Goal: Task Accomplishment & Management: Manage account settings

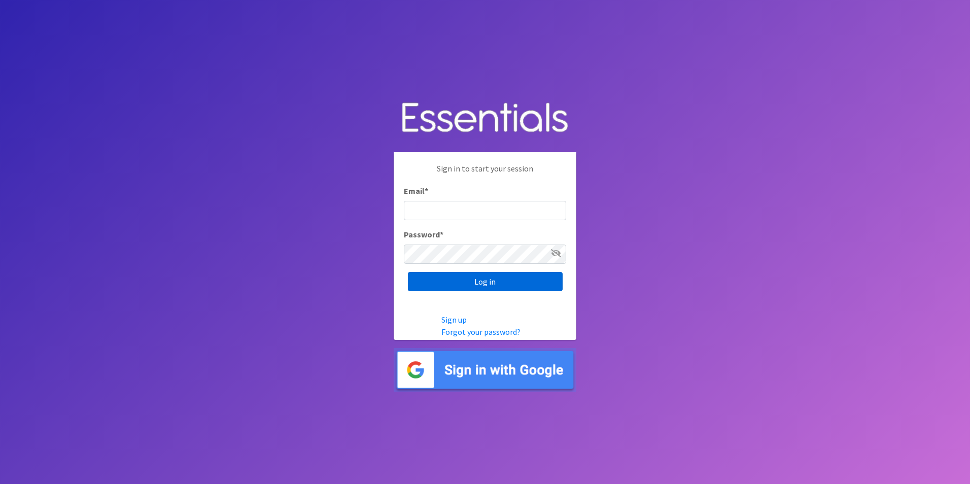
type input "service@periodokc.org"
click at [474, 277] on input "Log in" at bounding box center [485, 281] width 155 height 19
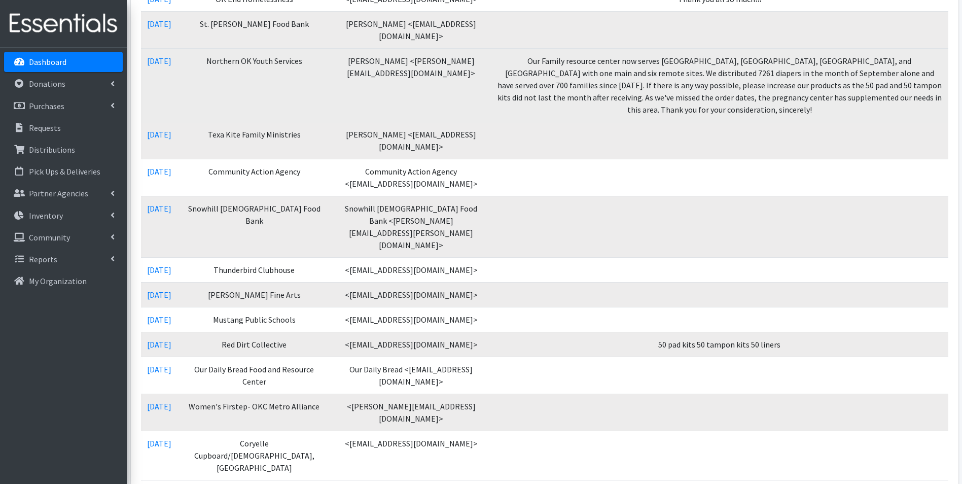
scroll to position [254, 0]
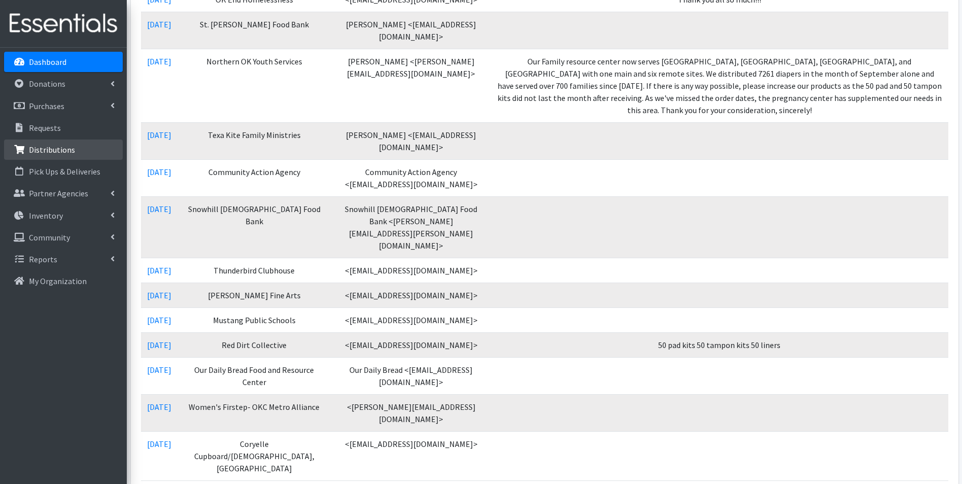
click at [51, 147] on p "Distributions" at bounding box center [52, 150] width 46 height 10
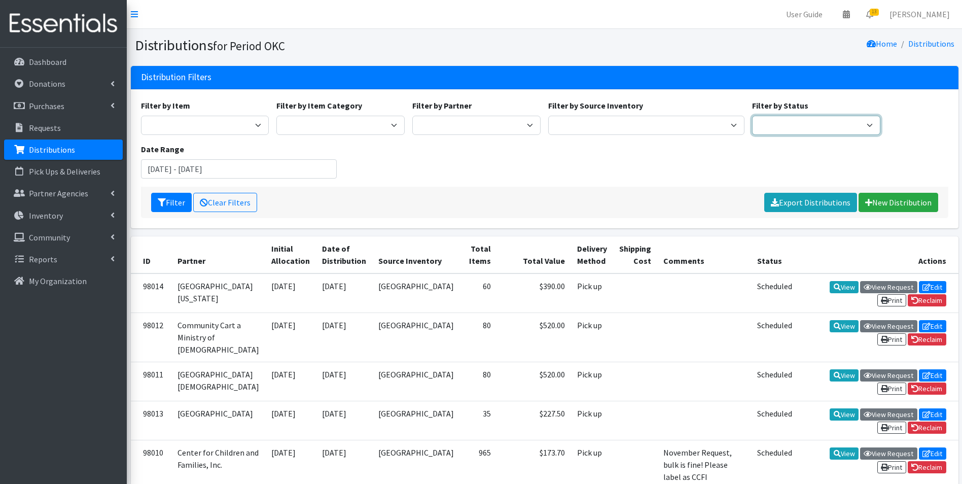
click at [781, 125] on select "Scheduled Complete" at bounding box center [816, 125] width 128 height 19
select select "5"
click at [752, 116] on select "Scheduled Complete" at bounding box center [816, 125] width 128 height 19
click at [158, 205] on icon "submit" at bounding box center [162, 202] width 8 height 8
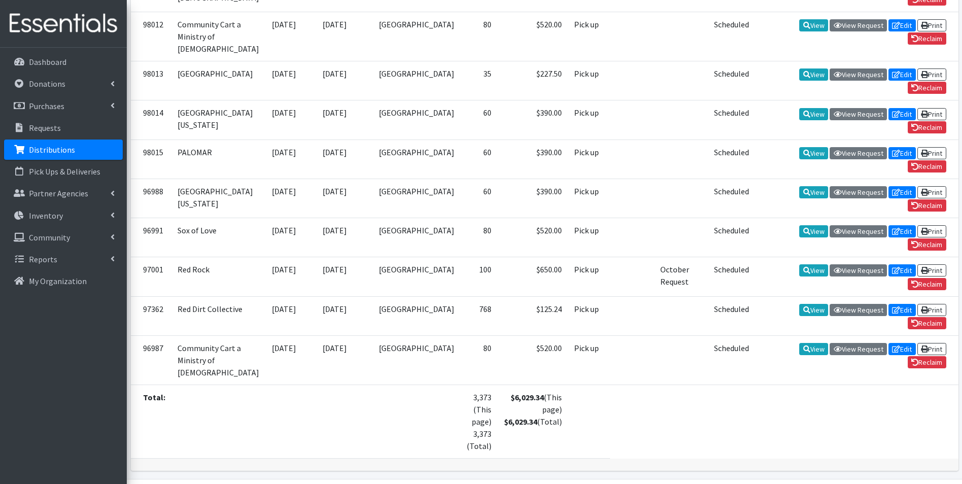
scroll to position [638, 0]
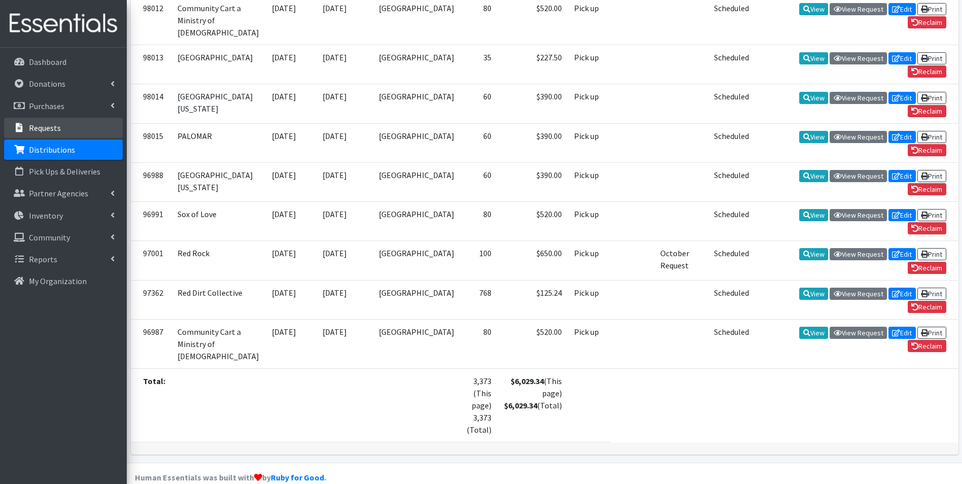
click at [59, 130] on p "Requests" at bounding box center [45, 128] width 32 height 10
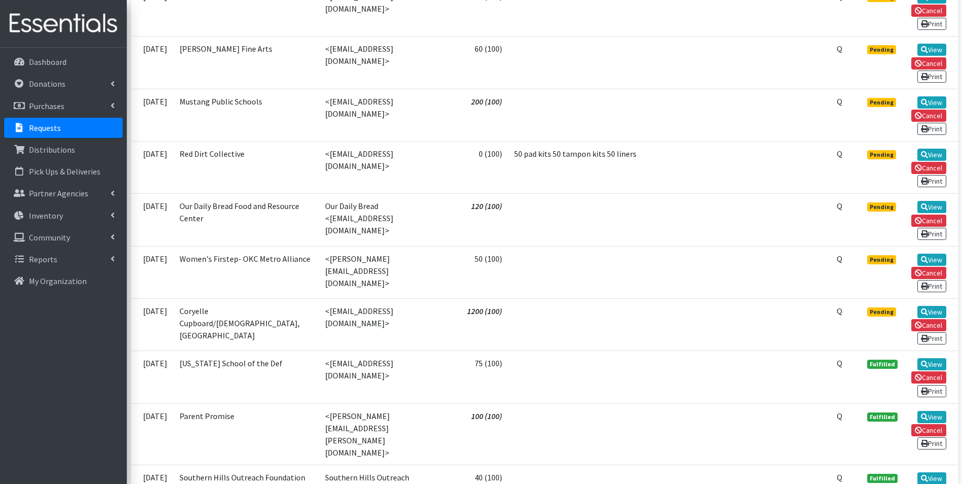
scroll to position [761, 0]
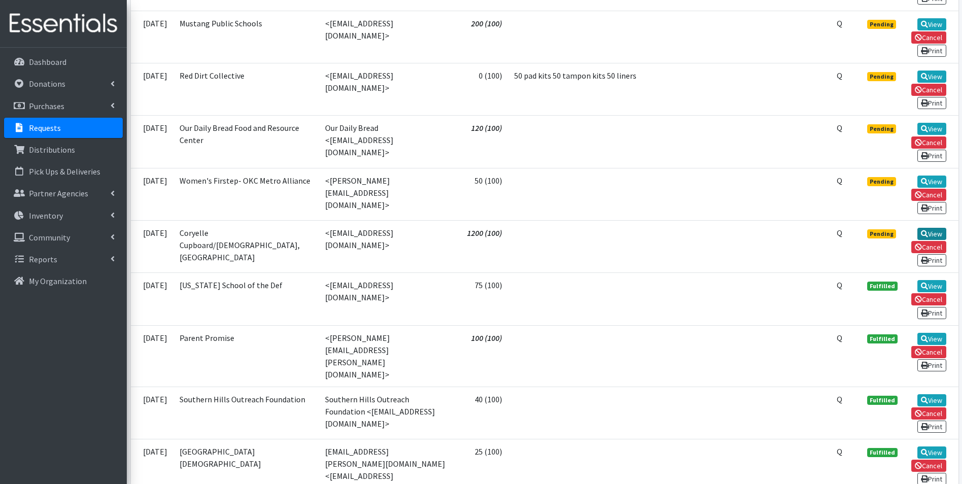
click at [927, 228] on link "View" at bounding box center [932, 234] width 29 height 12
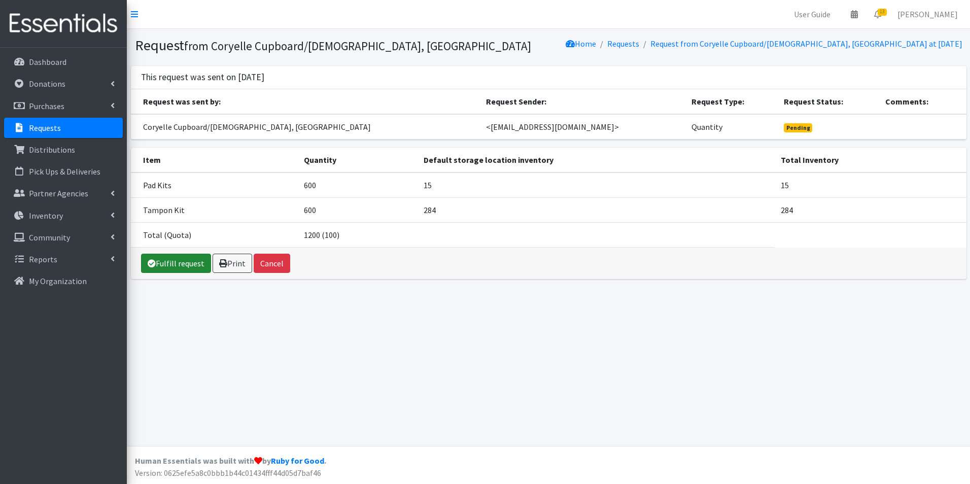
click at [152, 258] on link "Fulfill request" at bounding box center [176, 263] width 70 height 19
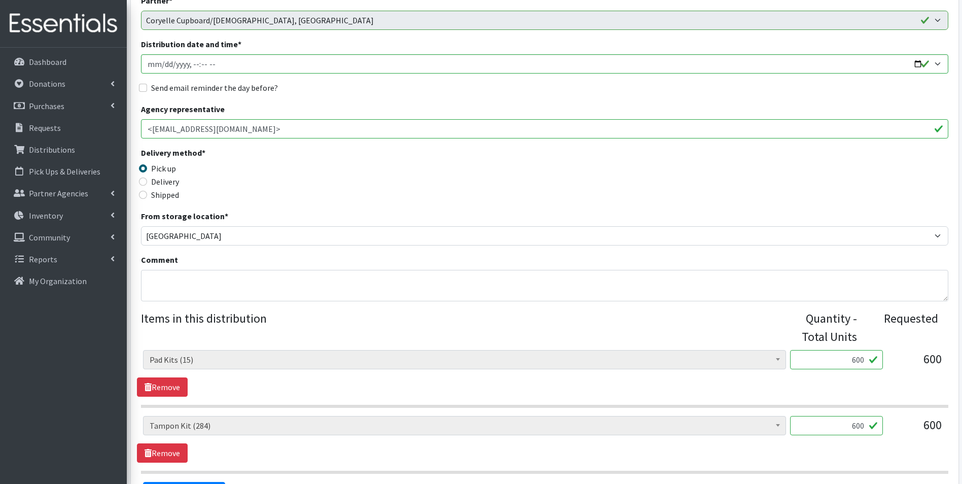
scroll to position [152, 0]
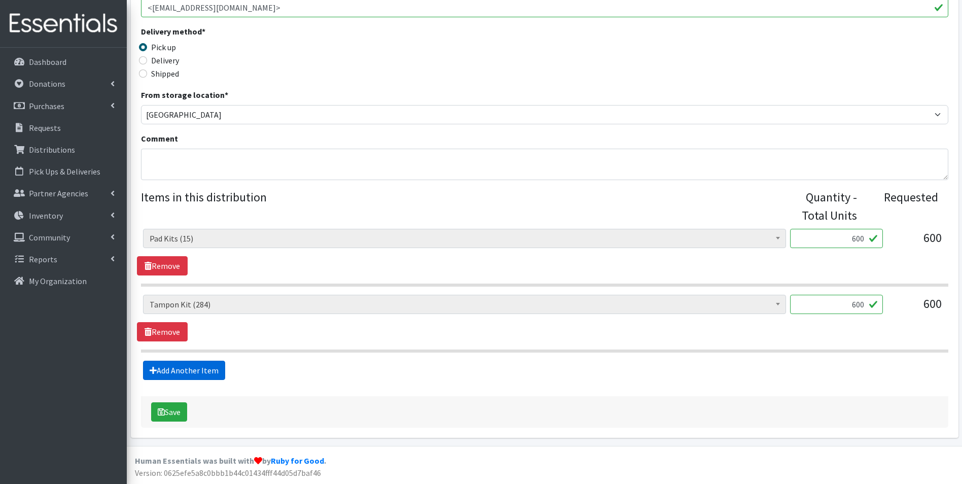
click at [179, 372] on link "Add Another Item" at bounding box center [184, 370] width 82 height 19
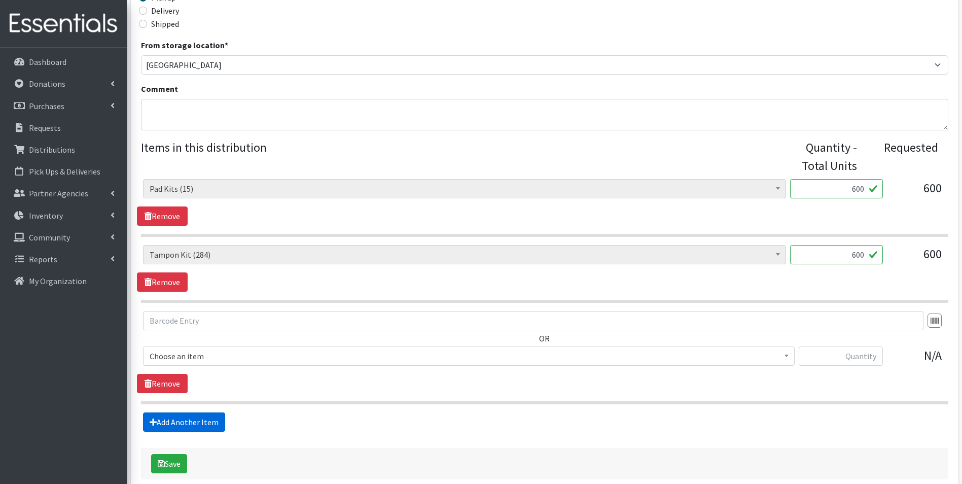
scroll to position [346, 0]
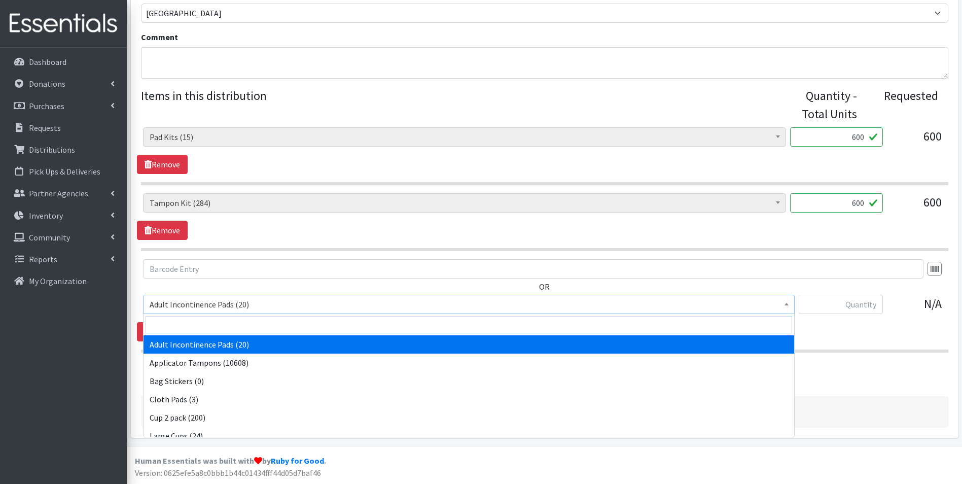
click at [215, 302] on span "Adult Incontinence Pads (20)" at bounding box center [469, 304] width 639 height 14
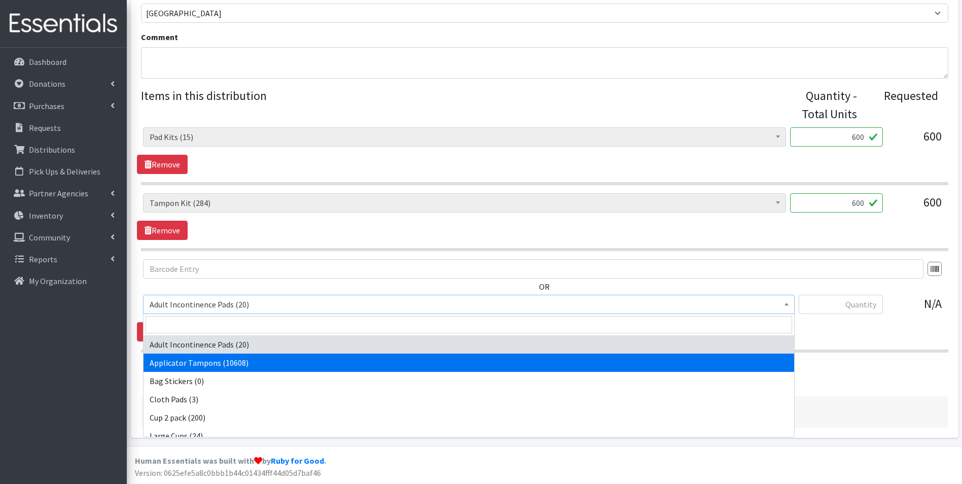
select select "12239"
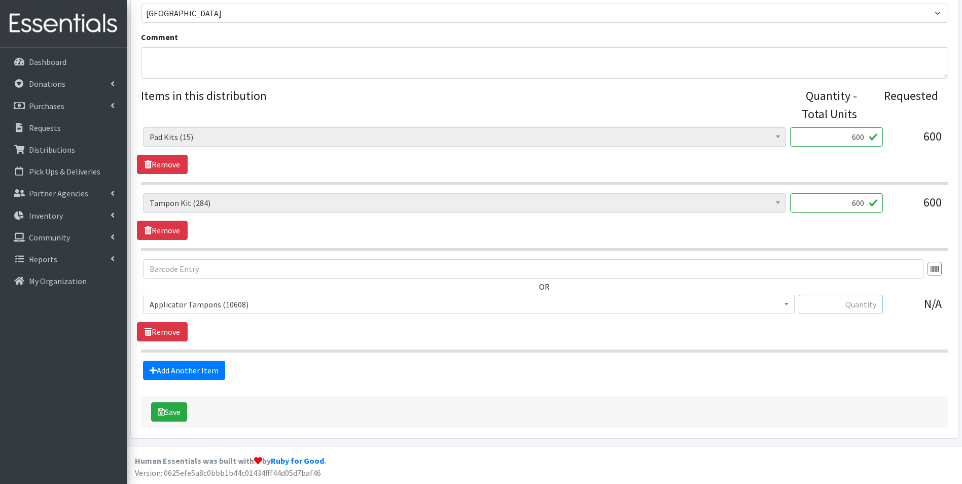
click at [813, 306] on input "text" at bounding box center [841, 304] width 84 height 19
click at [16, 150] on icon at bounding box center [19, 149] width 13 height 9
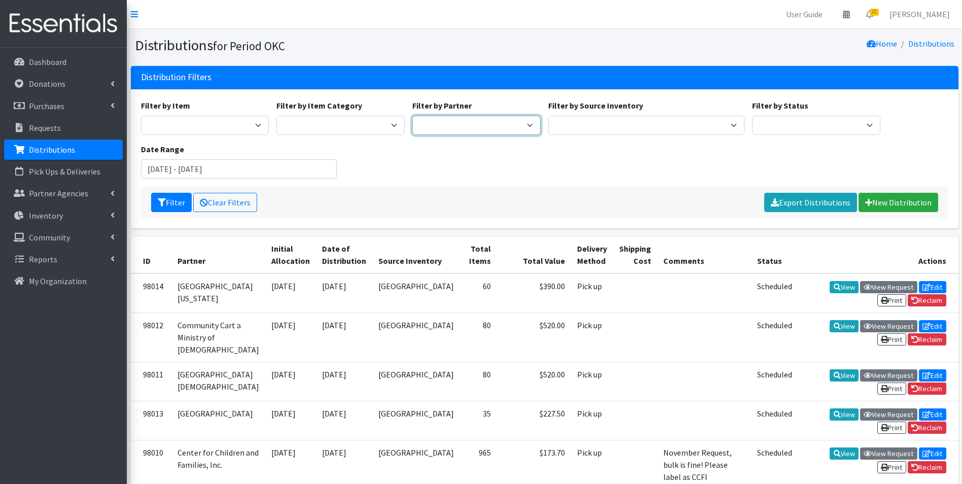
click at [446, 130] on select "ACTNow Health and Wellness Fair ASTEC Schools Bagz of luv Inc Bethesda CannaChu…" at bounding box center [476, 125] width 128 height 19
select select "3767"
click at [412, 116] on select "ACTNow Health and Wellness Fair ASTEC Schools Bagz of luv Inc Bethesda CannaChu…" at bounding box center [476, 125] width 128 height 19
click at [164, 205] on icon "submit" at bounding box center [162, 202] width 8 height 8
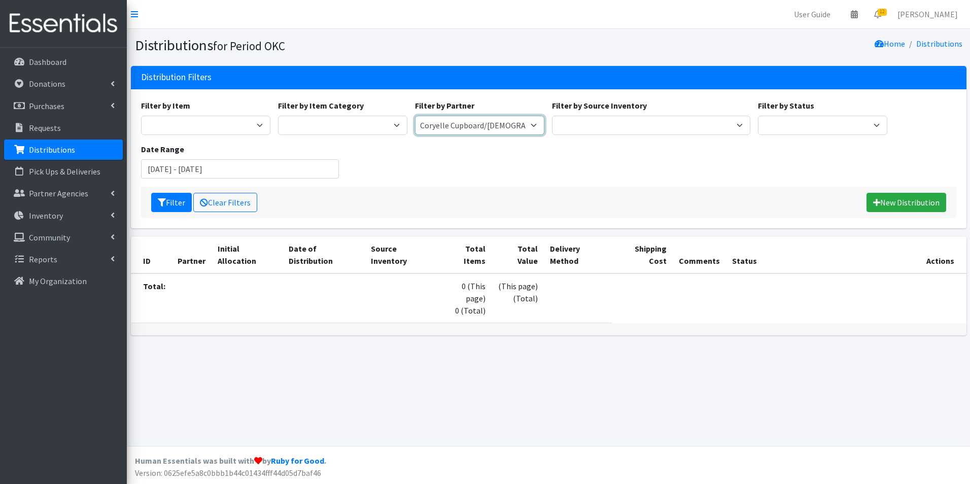
click at [517, 119] on select "ACTNow Health and Wellness Fair ASTEC Schools Bagz of luv Inc Bethesda CannaChu…" at bounding box center [479, 125] width 129 height 19
select select "4401"
click at [415, 116] on select "ACTNow Health and Wellness Fair ASTEC Schools Bagz of luv Inc Bethesda CannaChu…" at bounding box center [479, 125] width 129 height 19
click at [158, 202] on icon "submit" at bounding box center [162, 202] width 8 height 8
click at [162, 174] on input "[DATE] - [DATE]" at bounding box center [240, 168] width 198 height 19
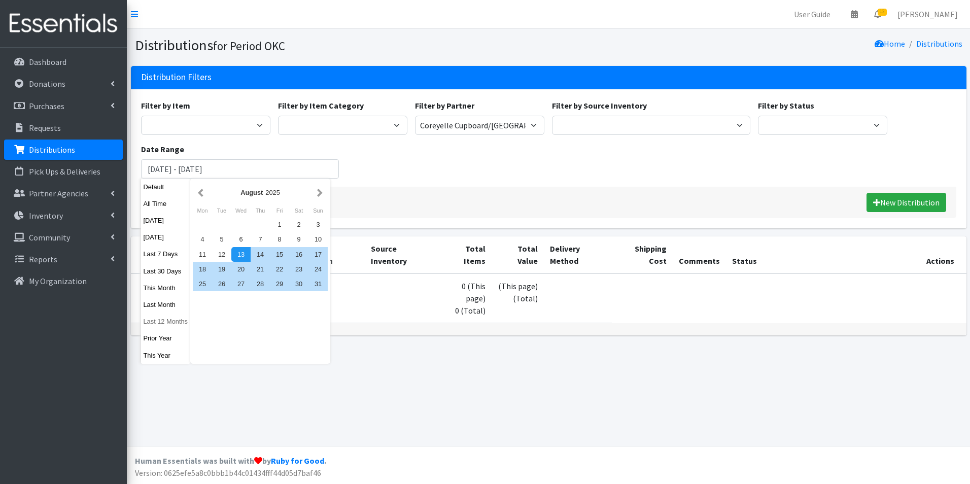
click at [163, 320] on button "Last 12 Months" at bounding box center [166, 321] width 50 height 15
type input "[DATE] - [DATE]"
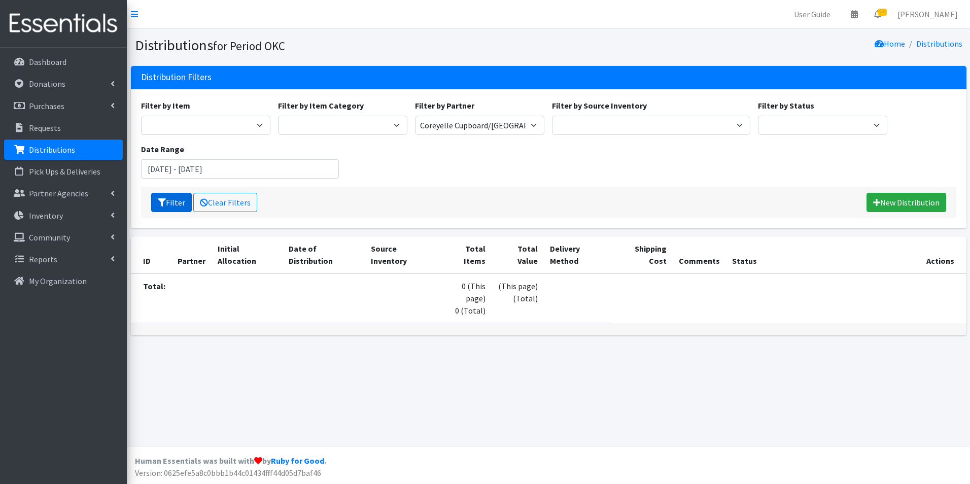
click at [171, 204] on button "Filter" at bounding box center [171, 202] width 41 height 19
click at [492, 127] on select "ACTNow Health and Wellness Fair ASTEC Schools Bagz of luv Inc Bethesda CannaChu…" at bounding box center [479, 125] width 129 height 19
select select "3767"
click at [415, 116] on select "ACTNow Health and Wellness Fair ASTEC Schools Bagz of luv Inc Bethesda CannaChu…" at bounding box center [479, 125] width 129 height 19
click at [167, 201] on button "Filter" at bounding box center [171, 202] width 41 height 19
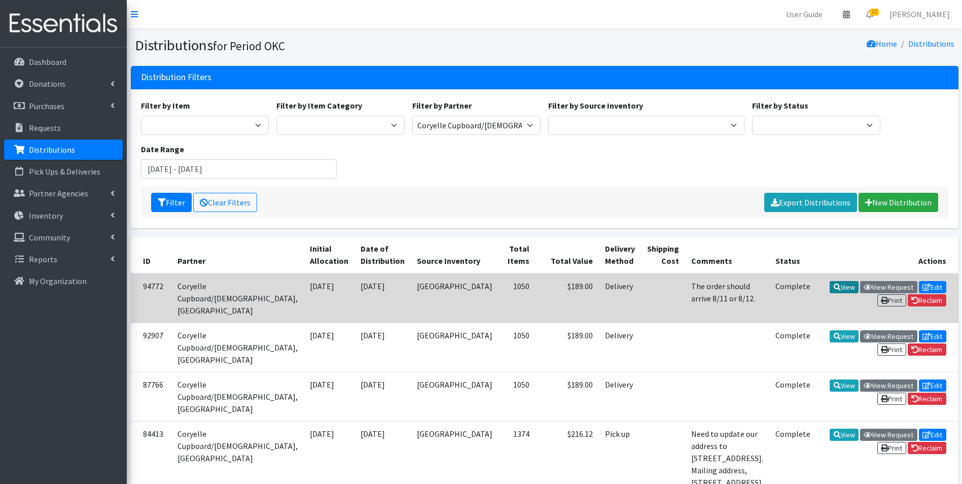
click at [830, 289] on link "View" at bounding box center [844, 287] width 29 height 12
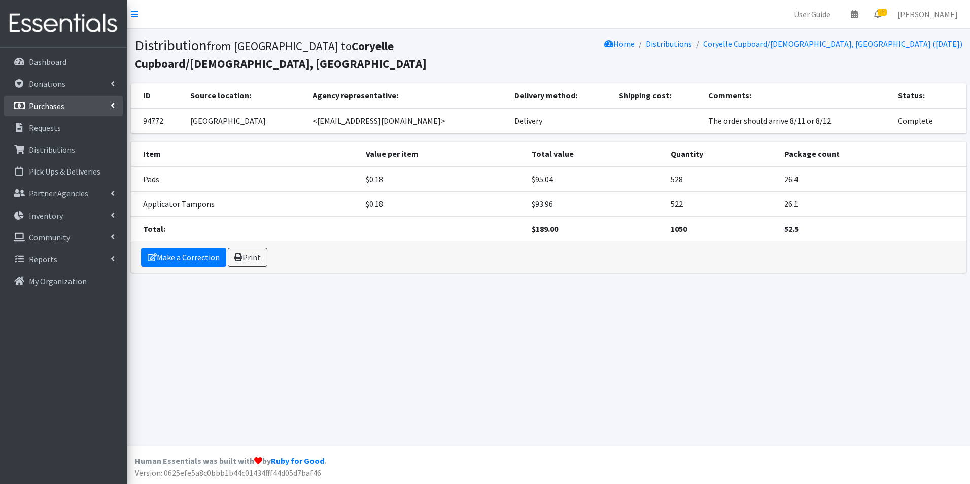
click at [33, 104] on p "Purchases" at bounding box center [47, 106] width 36 height 10
click at [44, 144] on link "New Purchase" at bounding box center [63, 149] width 119 height 20
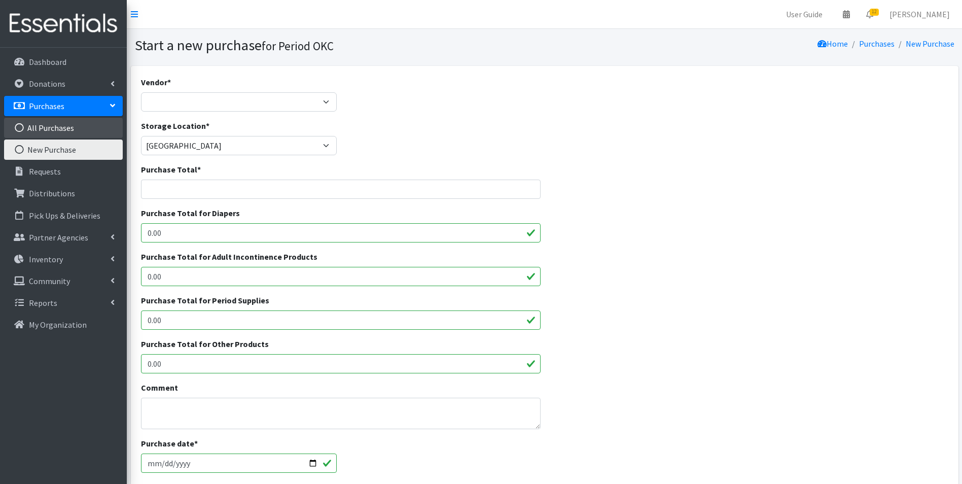
click at [77, 128] on link "All Purchases" at bounding box center [63, 128] width 119 height 20
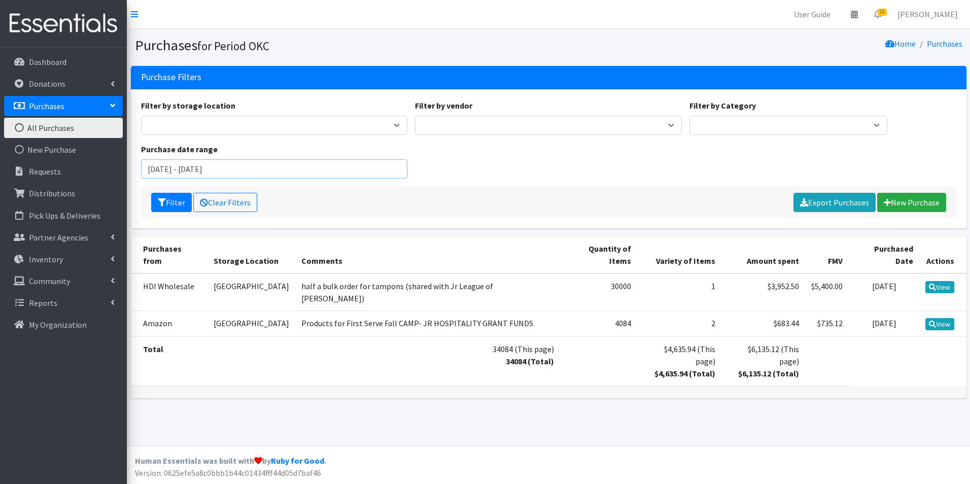
click at [174, 174] on input "[DATE] - [DATE]" at bounding box center [274, 168] width 267 height 19
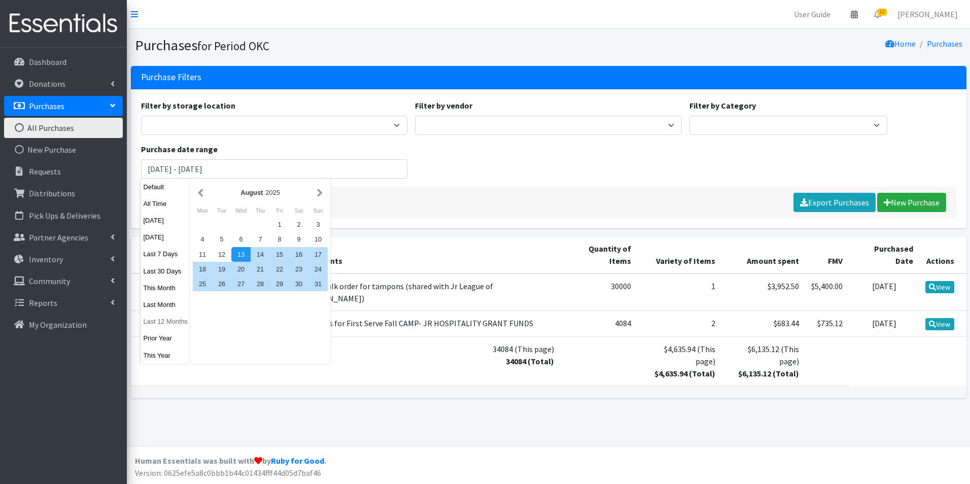
click at [162, 318] on button "Last 12 Months" at bounding box center [166, 321] width 50 height 15
type input "October 14, 2024 - October 13, 2025"
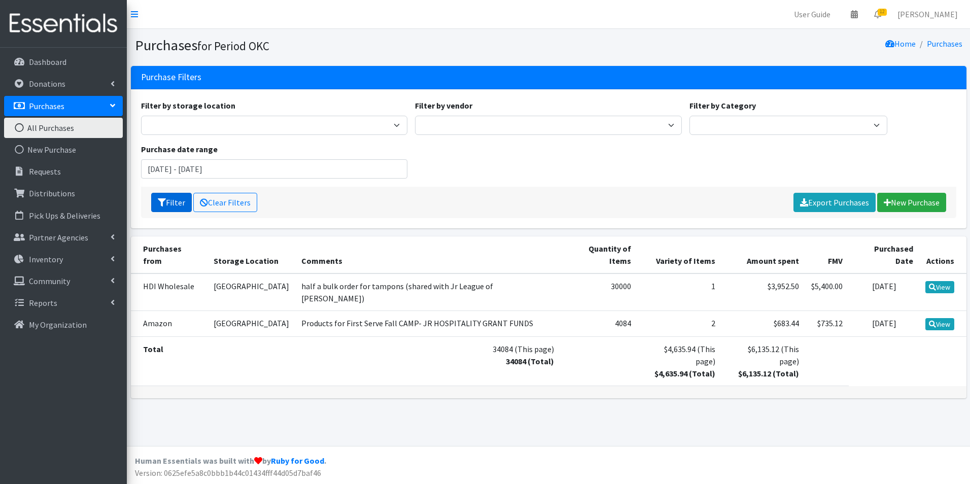
click at [168, 197] on button "Filter" at bounding box center [171, 202] width 41 height 19
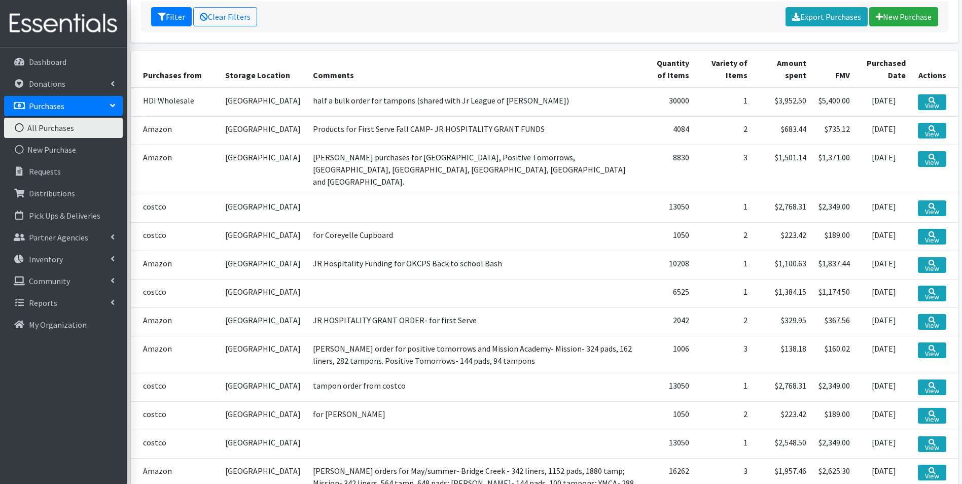
scroll to position [254, 0]
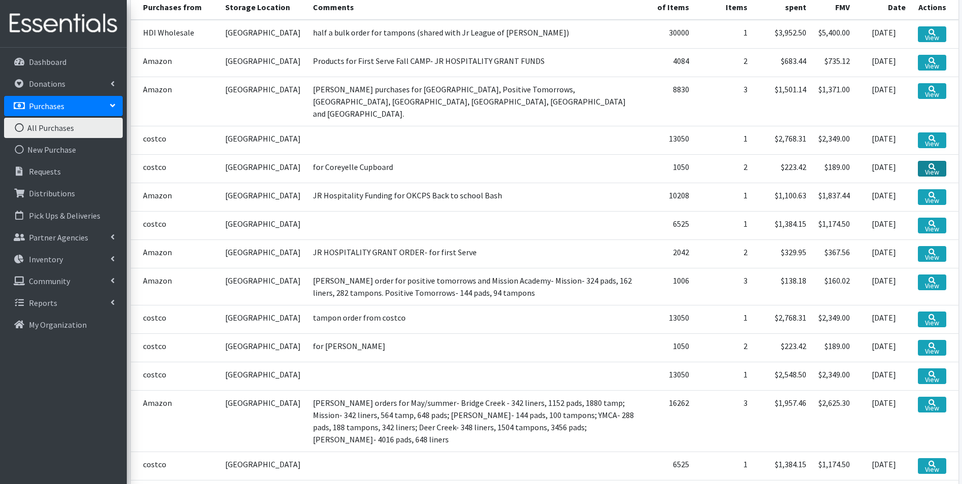
click at [928, 164] on link "View" at bounding box center [932, 169] width 28 height 16
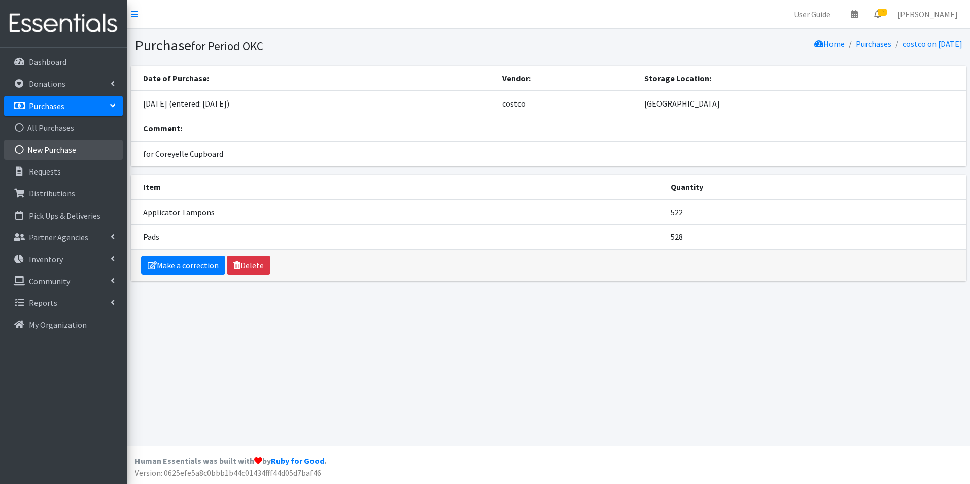
click at [43, 155] on link "New Purchase" at bounding box center [63, 149] width 119 height 20
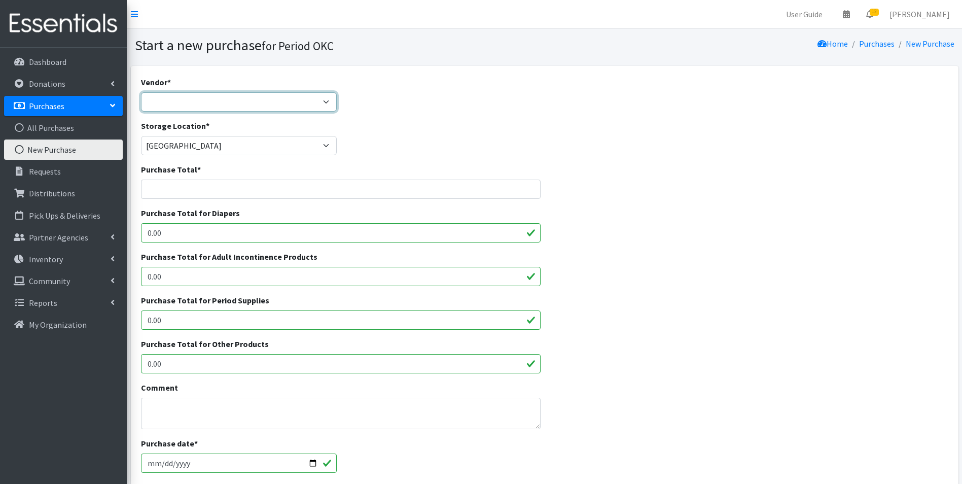
click at [184, 103] on select "Amazon costco HDI Wholesale National Diaper Bank Network Sam's Club Target ---N…" at bounding box center [239, 101] width 196 height 19
select select "632"
click at [141, 92] on select "Amazon costco HDI Wholesale National Diaper Bank Network Sam's Club Target ---N…" at bounding box center [239, 101] width 196 height 19
click at [194, 198] on input "Purchase Total *" at bounding box center [341, 189] width 400 height 19
type input "188.92"
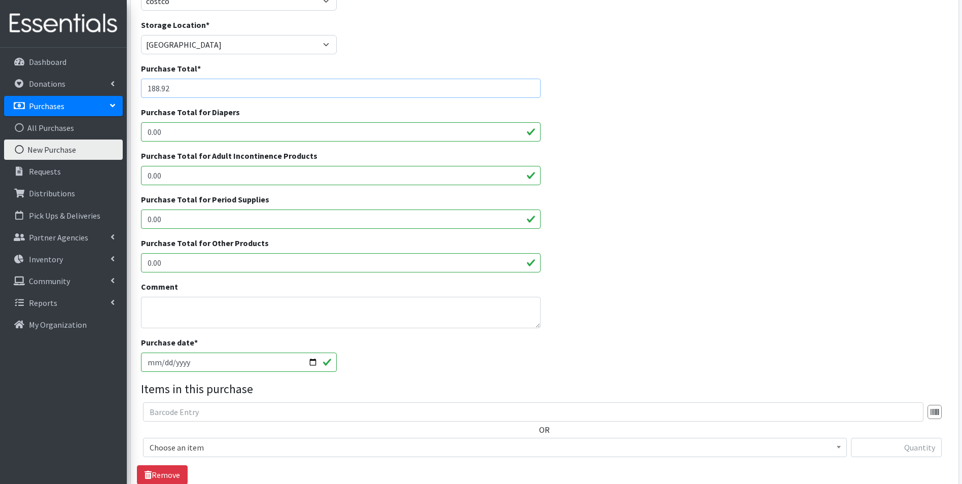
scroll to position [101, 0]
drag, startPoint x: 175, startPoint y: 220, endPoint x: 111, endPoint y: 220, distance: 64.4
click at [111, 220] on div "User Guide 0 Pick-ups remaining this week View Calendar 12 12 Requests 0 Partne…" at bounding box center [481, 263] width 962 height 728
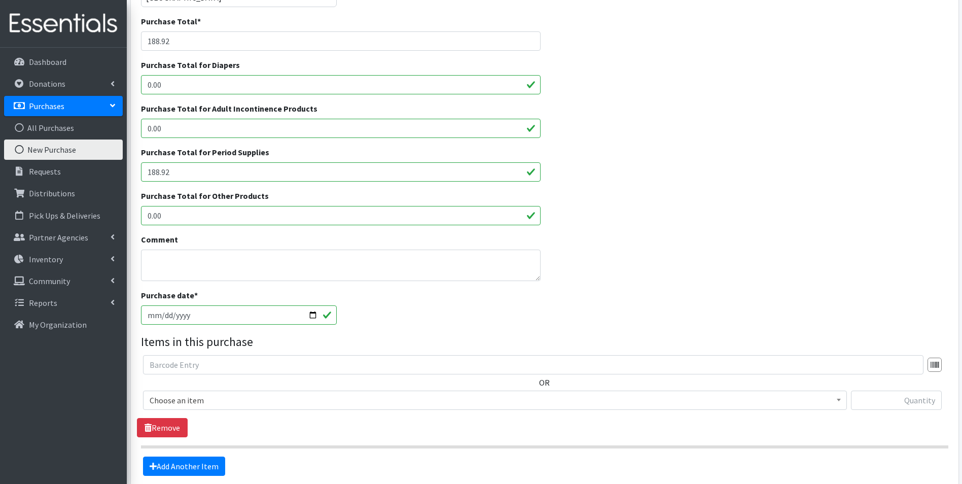
scroll to position [244, 0]
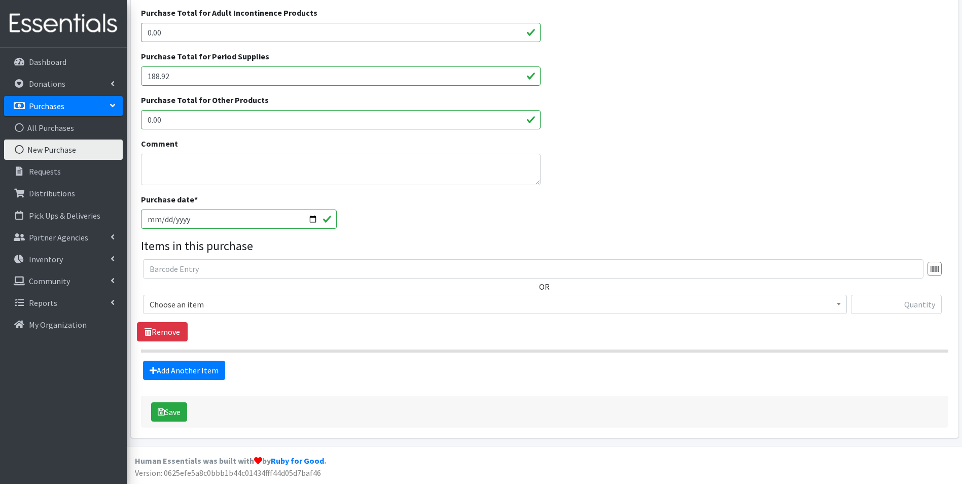
type input "188.92"
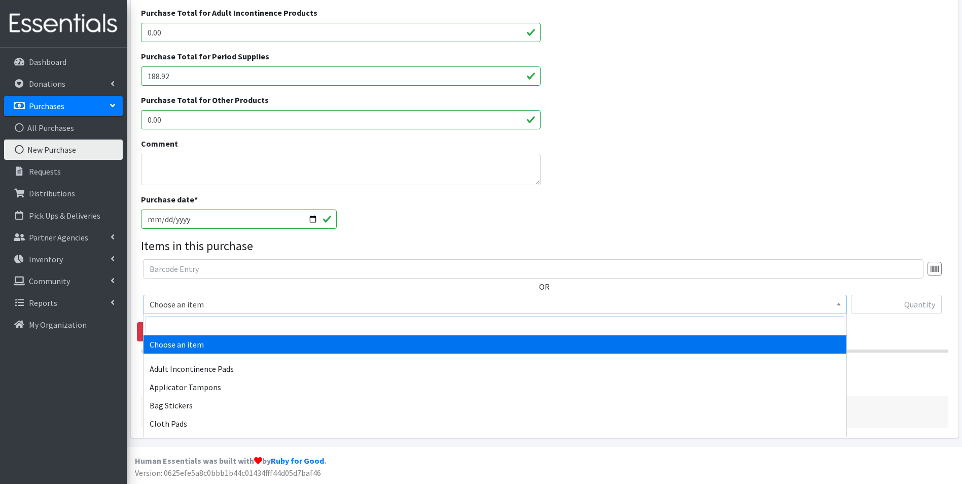
click at [273, 308] on span "Choose an item" at bounding box center [495, 304] width 691 height 14
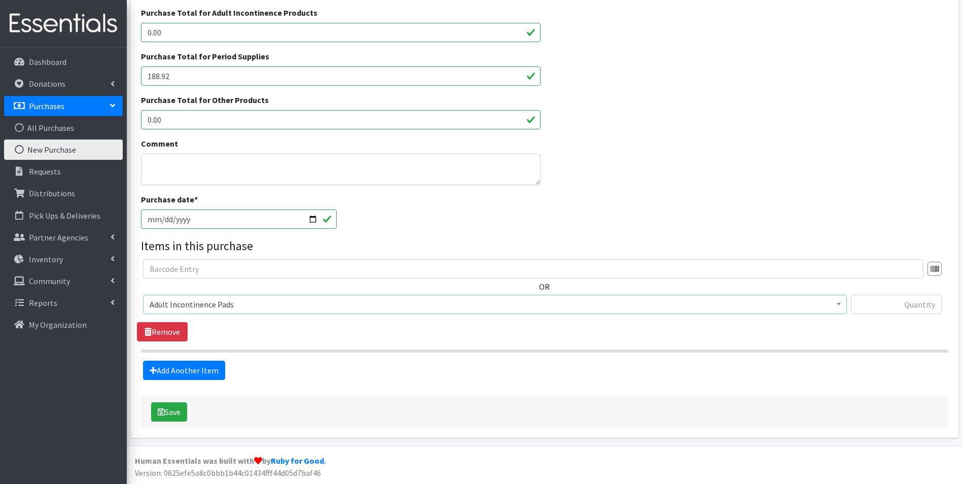
click at [248, 303] on span "Adult Incontinence Pads" at bounding box center [495, 304] width 691 height 14
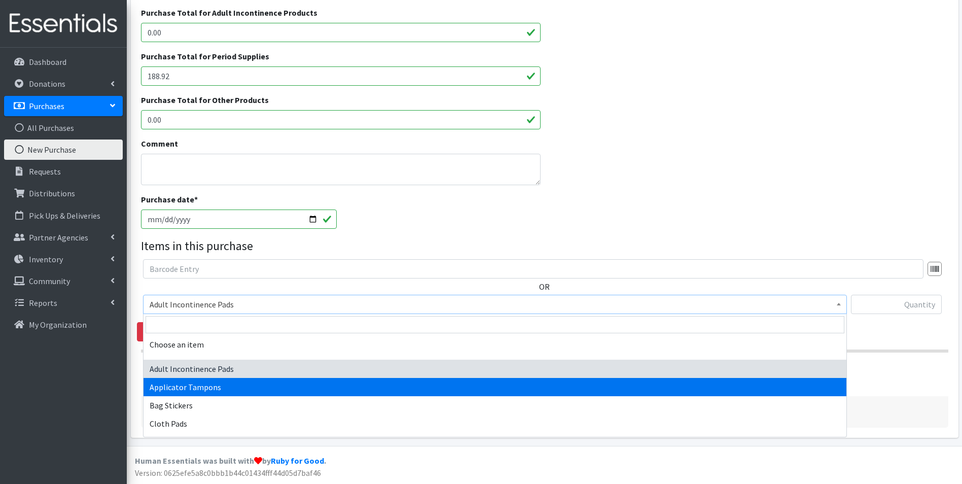
select select "12239"
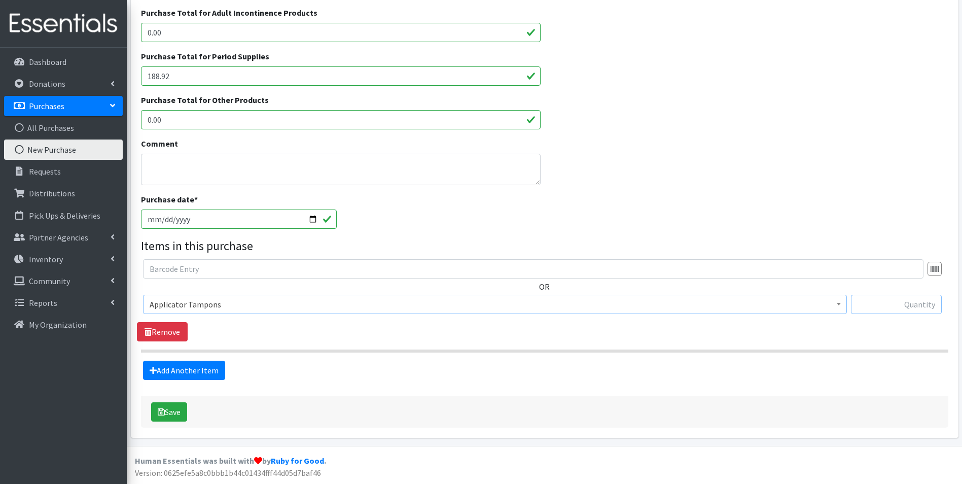
click at [901, 300] on input "text" at bounding box center [896, 304] width 91 height 19
type input "522"
click at [164, 366] on link "Add Another Item" at bounding box center [184, 370] width 82 height 19
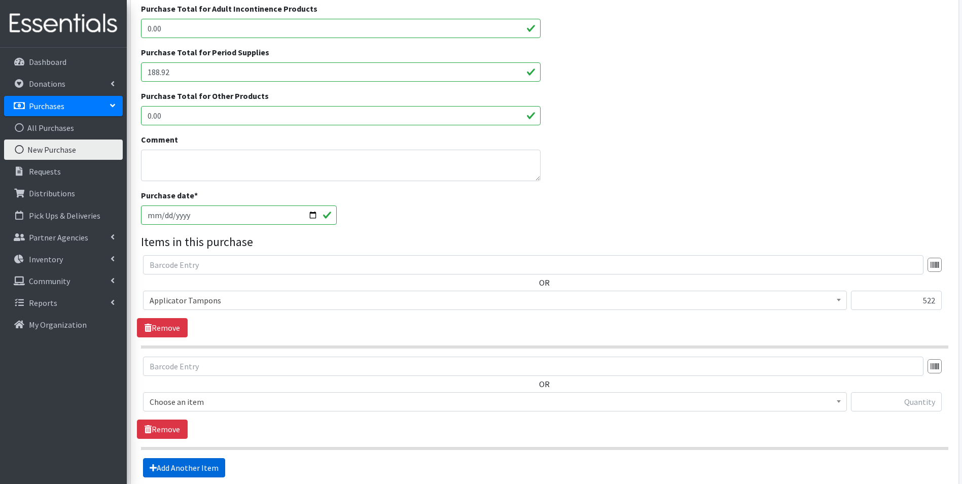
scroll to position [345, 0]
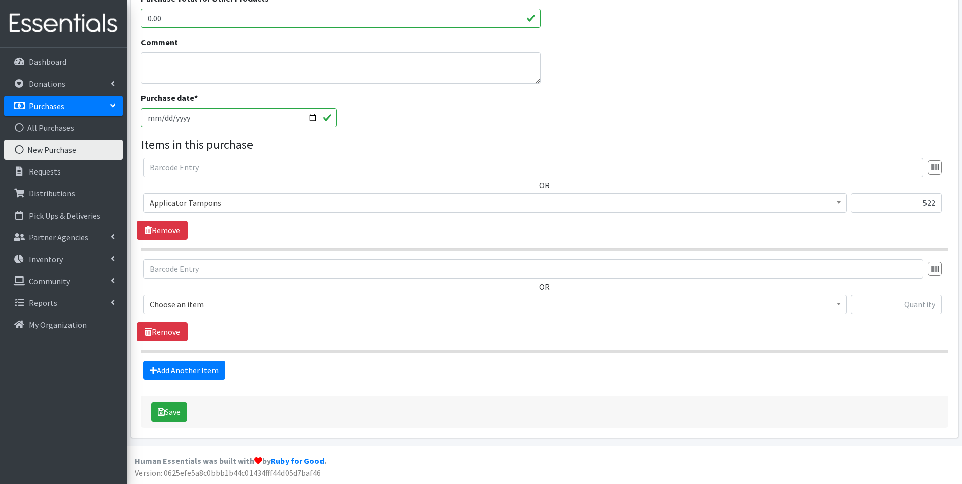
click at [198, 291] on div "OR Choose an item Adult Incontinence Pads Applicator Tampons Bag Stickers Cloth…" at bounding box center [544, 290] width 815 height 63
click at [199, 301] on span "Choose an item" at bounding box center [495, 304] width 691 height 14
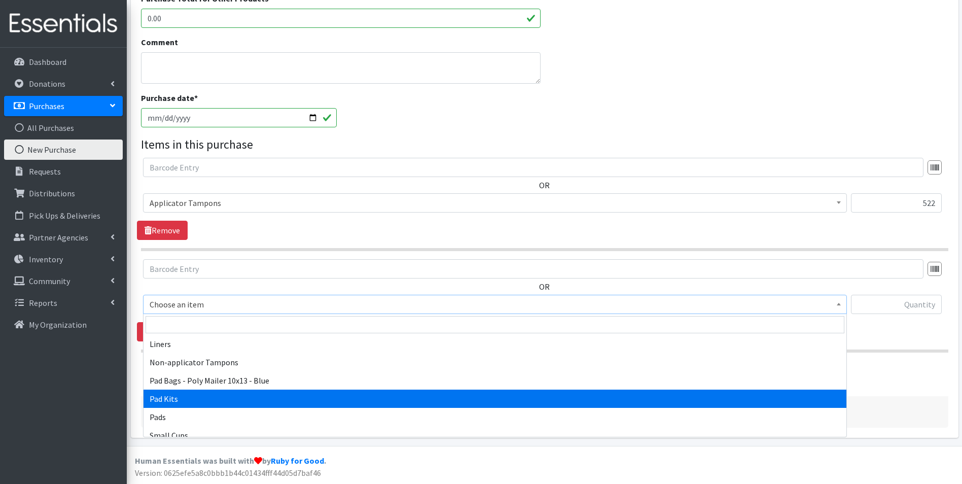
scroll to position [152, 0]
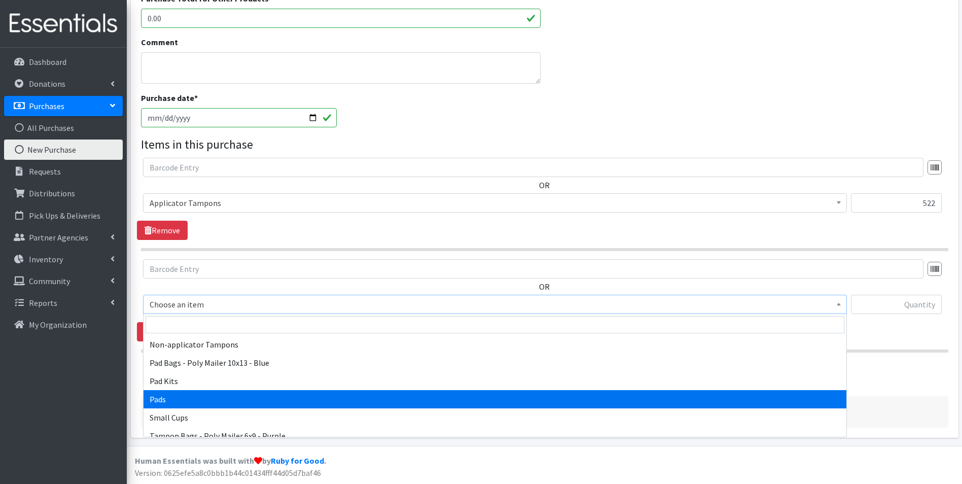
select select "12242"
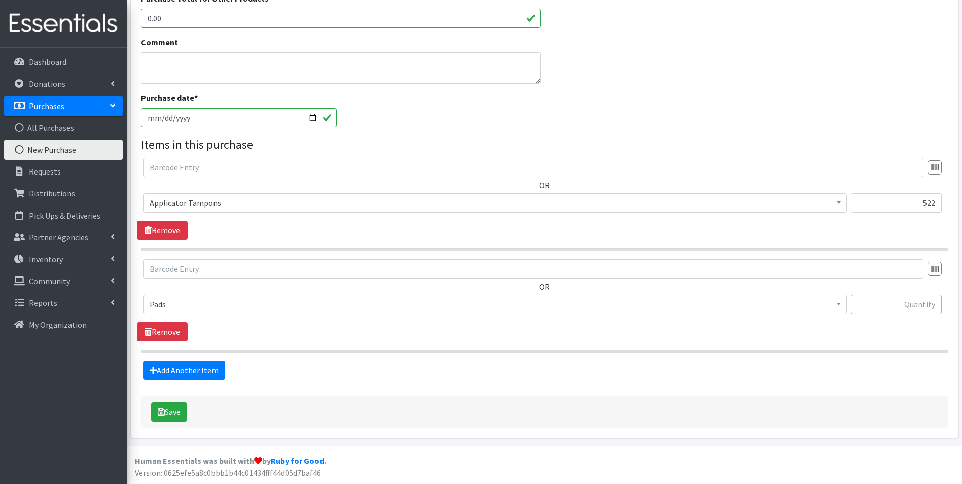
click at [870, 301] on input "text" at bounding box center [896, 304] width 91 height 19
type input "528"
click at [155, 412] on button "Save" at bounding box center [169, 411] width 36 height 19
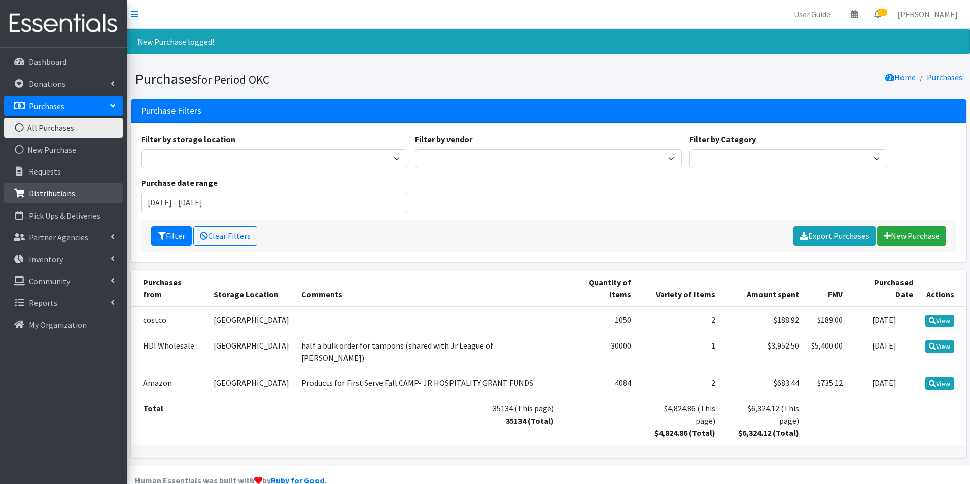
click at [44, 196] on p "Distributions" at bounding box center [52, 193] width 46 height 10
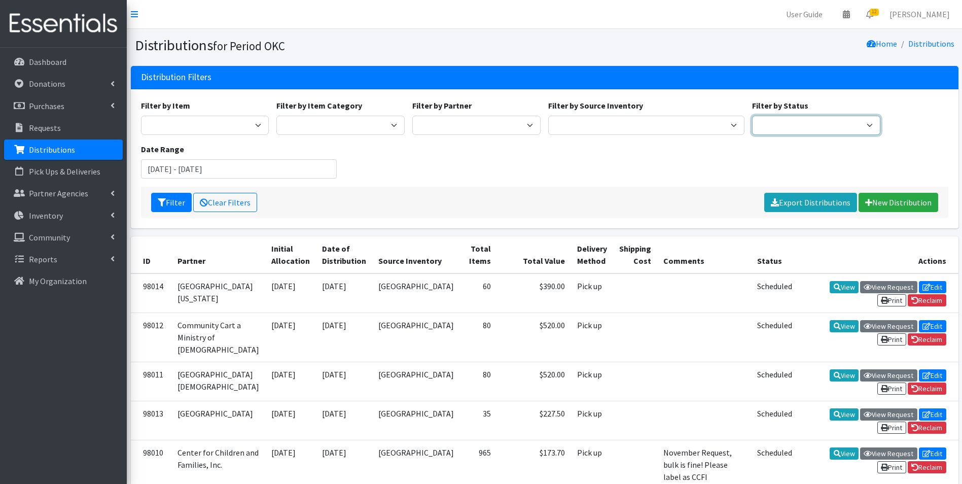
drag, startPoint x: 781, startPoint y: 118, endPoint x: 783, endPoint y: 127, distance: 9.5
click at [781, 118] on select "Scheduled Complete" at bounding box center [816, 125] width 128 height 19
click at [41, 125] on p "Requests" at bounding box center [45, 128] width 32 height 10
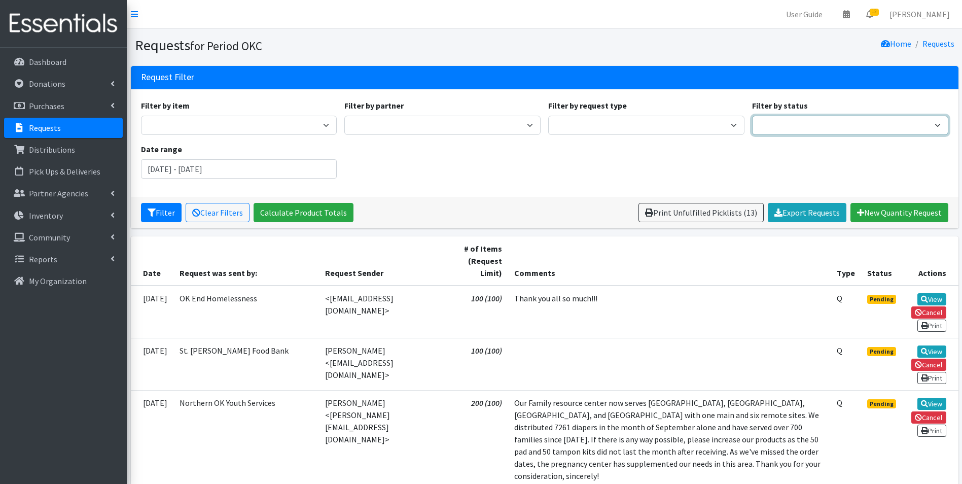
click at [775, 133] on select "Pending Started Fulfilled Discarded" at bounding box center [850, 125] width 196 height 19
select select "0"
click at [752, 116] on select "Pending Started Fulfilled Discarded" at bounding box center [850, 125] width 196 height 19
click at [157, 212] on button "Filter" at bounding box center [161, 212] width 41 height 19
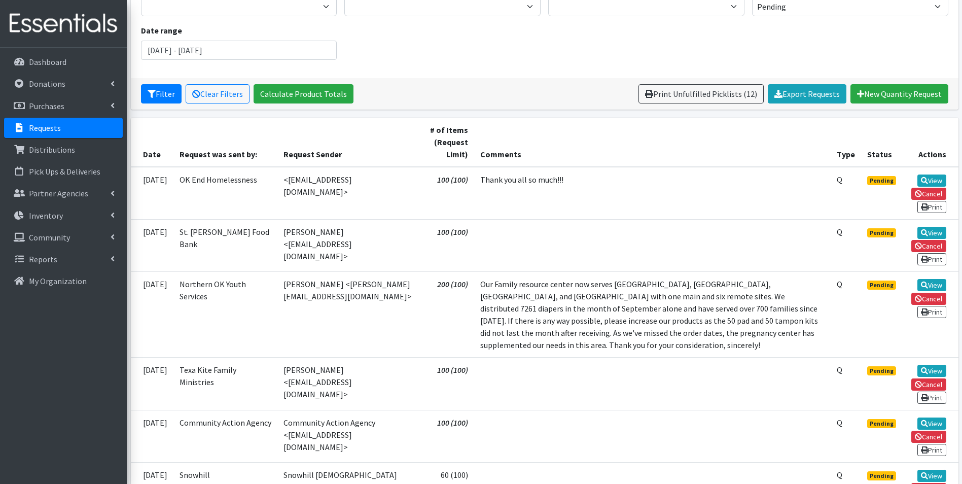
scroll to position [66, 0]
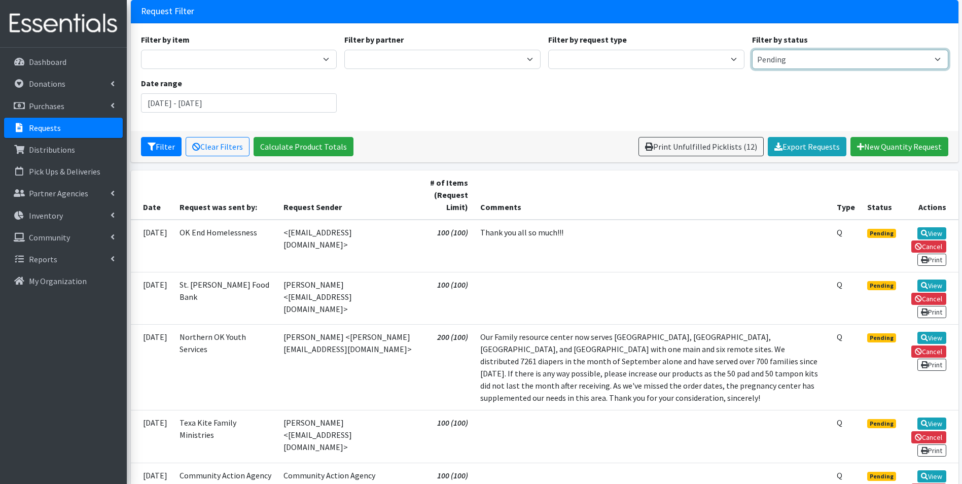
click at [839, 57] on select "Pending Started Fulfilled Discarded" at bounding box center [850, 59] width 196 height 19
select select "1"
click at [752, 50] on select "Pending Started Fulfilled Discarded" at bounding box center [850, 59] width 196 height 19
click at [149, 149] on icon "submit" at bounding box center [152, 147] width 8 height 8
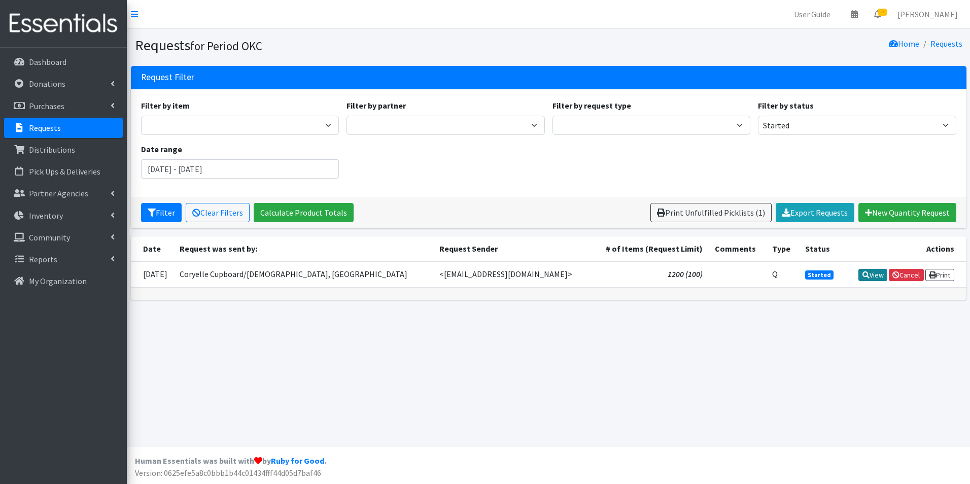
click at [862, 274] on icon at bounding box center [865, 274] width 7 height 7
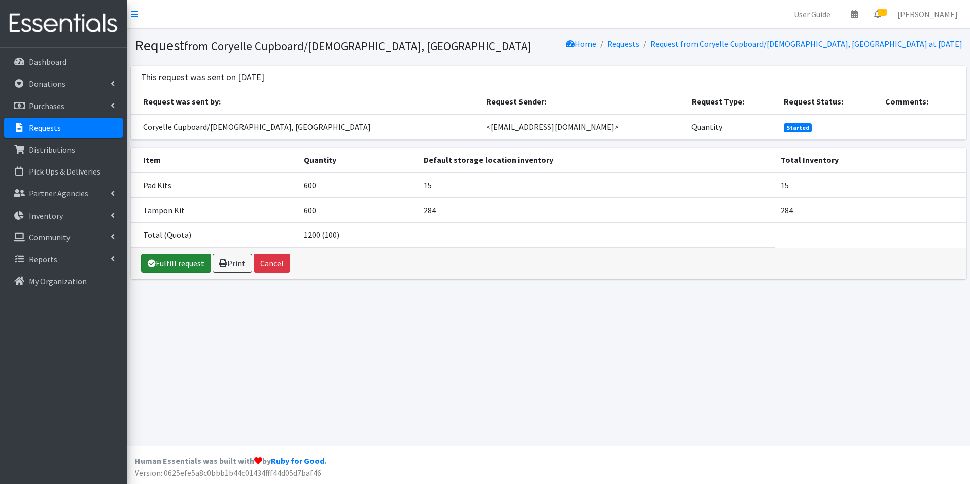
click at [158, 261] on link "Fulfill request" at bounding box center [176, 263] width 70 height 19
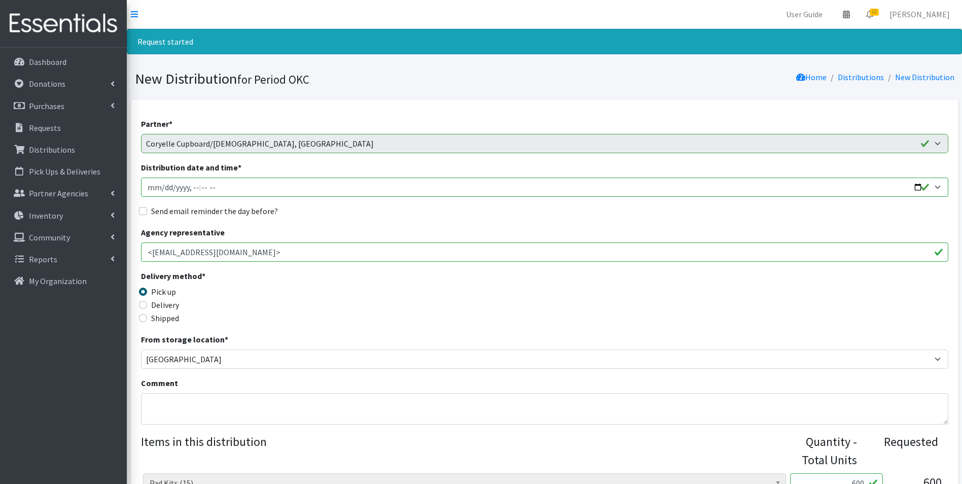
click at [157, 189] on input "Distribution date and time *" at bounding box center [545, 187] width 808 height 19
click at [159, 188] on input "Distribution date and time *" at bounding box center [545, 187] width 808 height 19
type input "2025-10-14T23:59"
click at [191, 188] on input "Distribution date and time *" at bounding box center [545, 187] width 808 height 19
type input "2025-10-14T16:59"
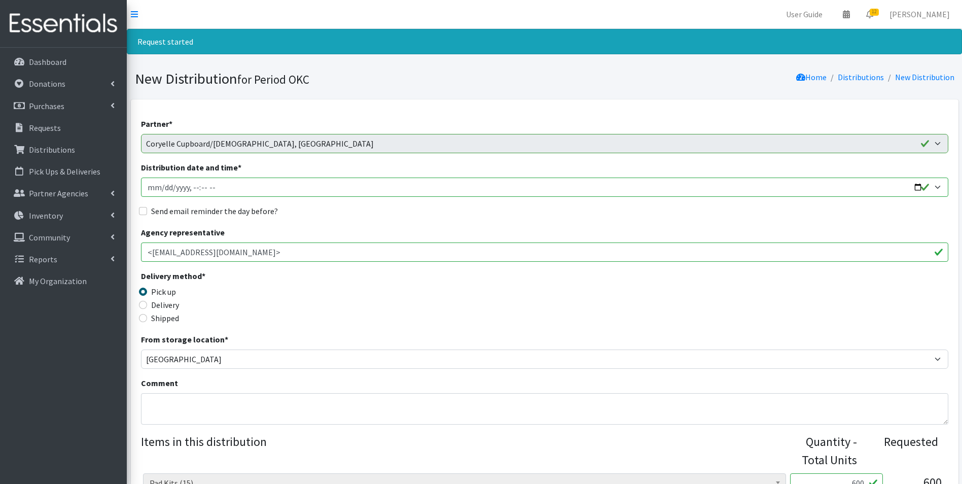
scroll to position [101, 0]
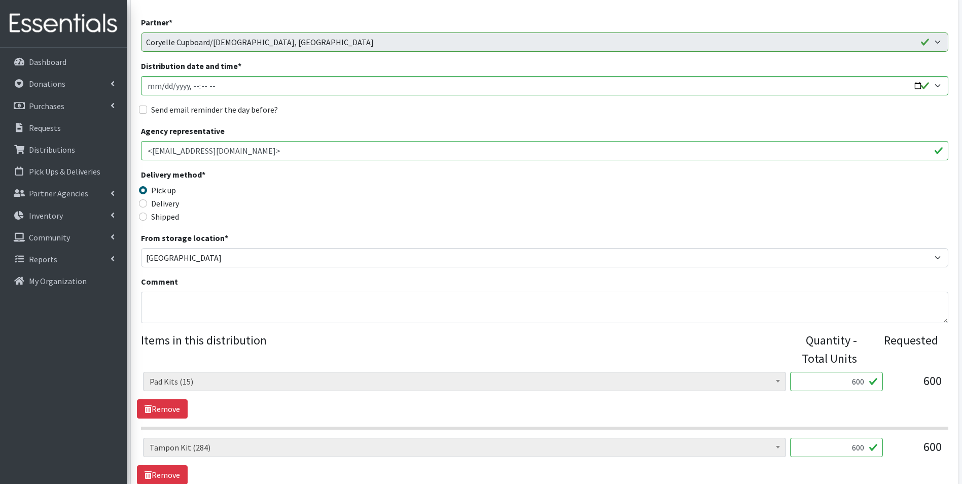
click at [165, 206] on label "Delivery" at bounding box center [165, 203] width 28 height 12
click at [147, 206] on input "Delivery" at bounding box center [143, 203] width 8 height 8
radio input "true"
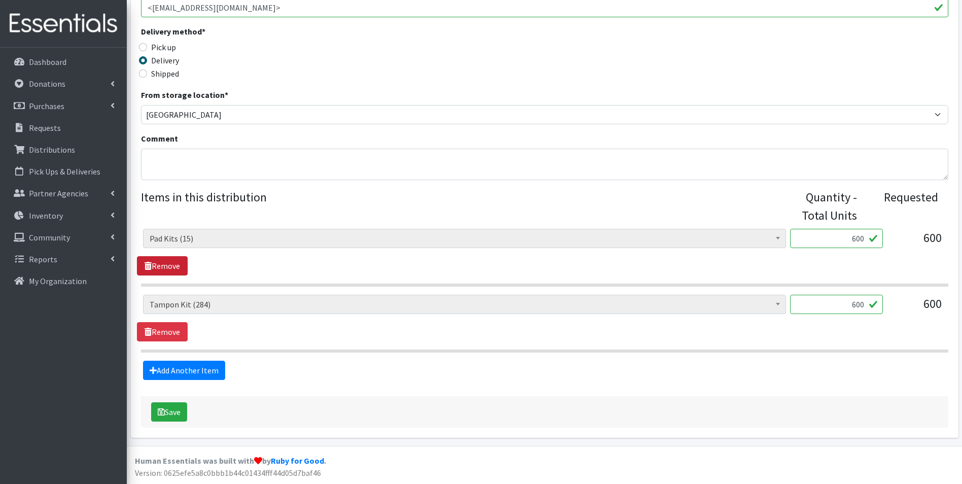
click at [165, 265] on link "Remove" at bounding box center [162, 265] width 51 height 19
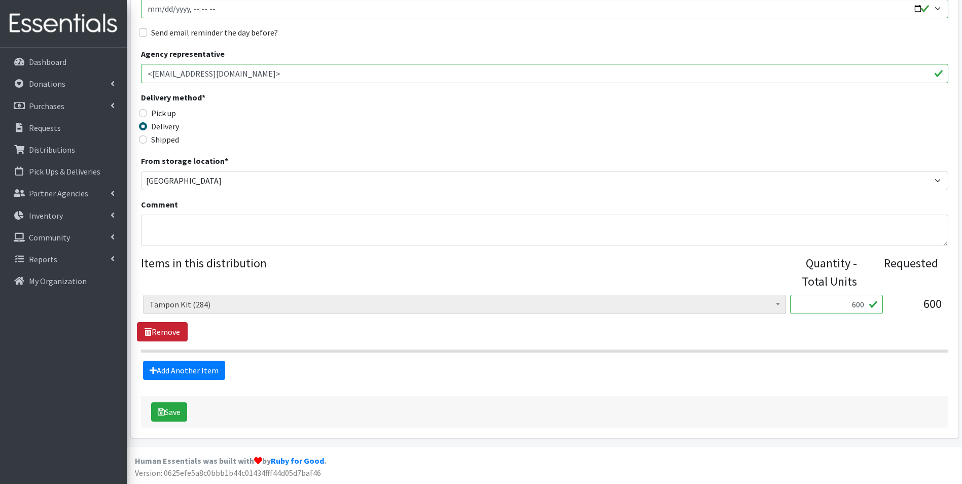
click at [167, 330] on link "Remove" at bounding box center [162, 331] width 51 height 19
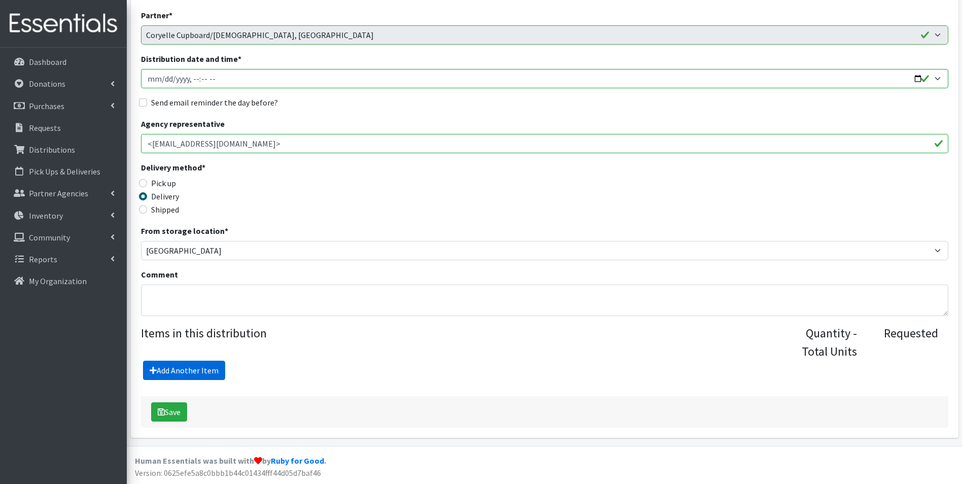
click at [174, 370] on link "Add Another Item" at bounding box center [184, 370] width 82 height 19
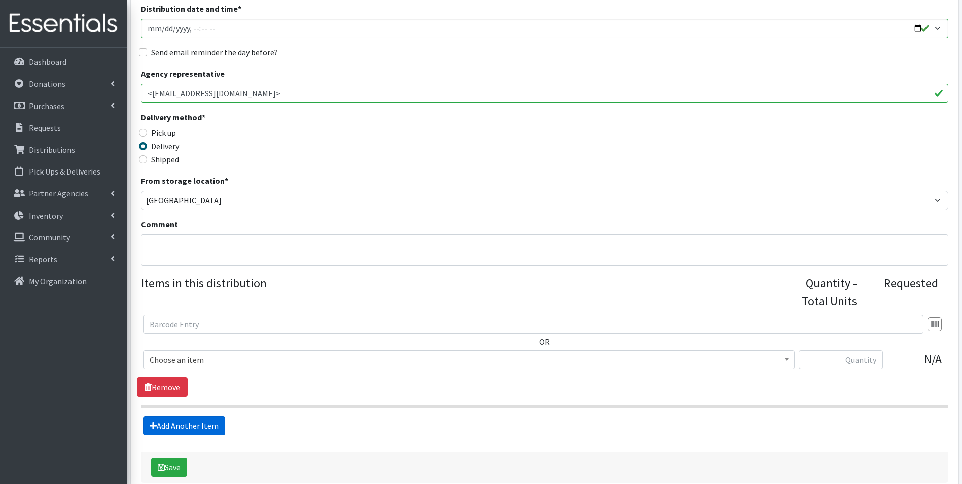
scroll to position [214, 0]
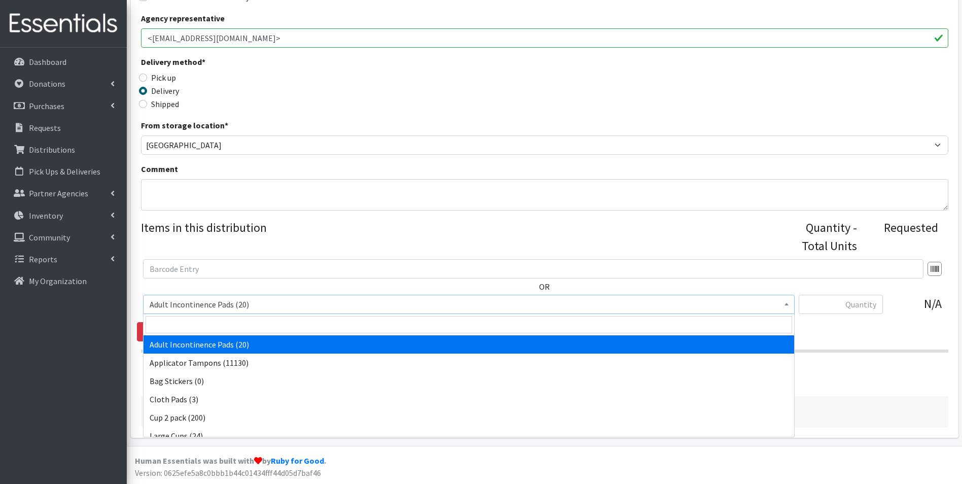
click at [175, 304] on span "Adult Incontinence Pads (20)" at bounding box center [469, 304] width 639 height 14
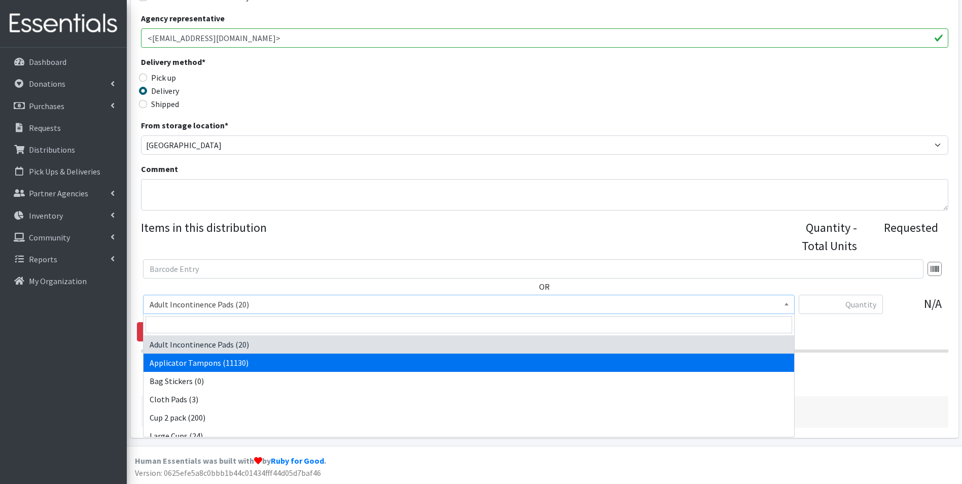
select select "12239"
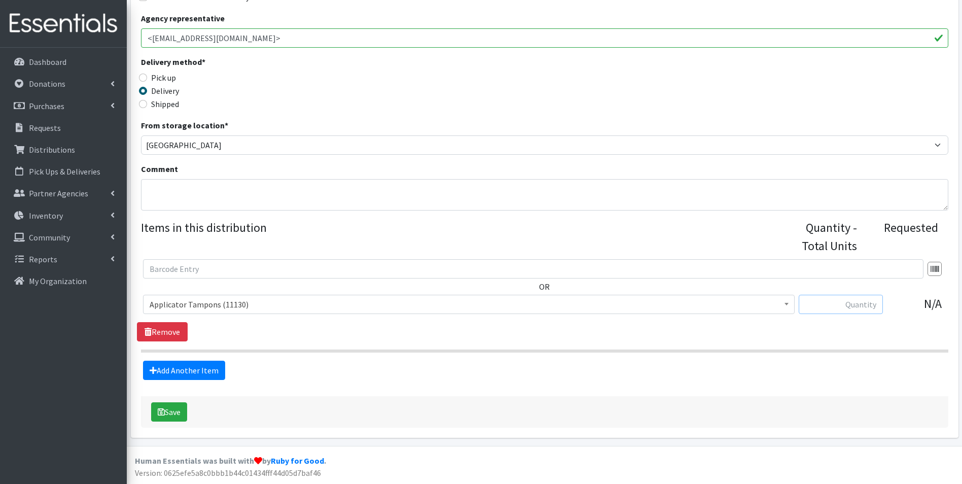
click at [854, 302] on input "text" at bounding box center [841, 304] width 84 height 19
type input "522"
click at [151, 371] on icon at bounding box center [153, 370] width 7 height 8
click at [170, 370] on link "Add Another Item" at bounding box center [184, 370] width 82 height 19
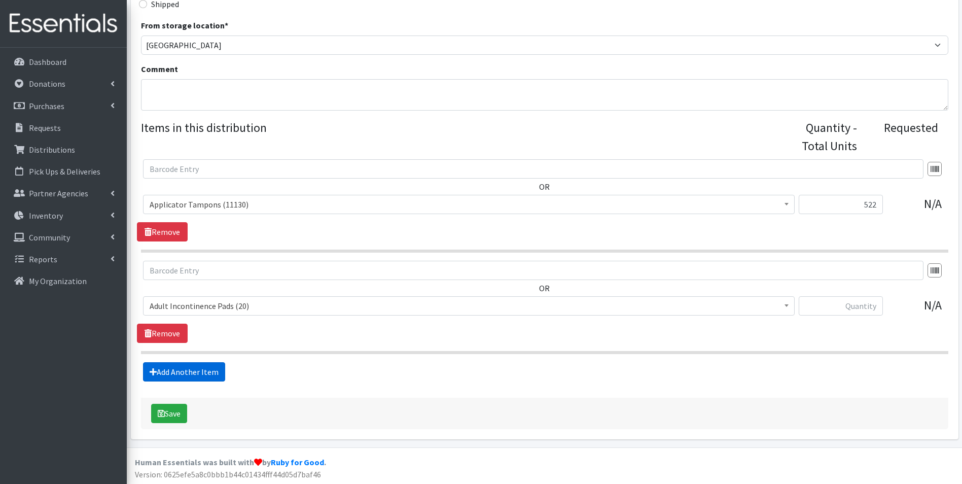
scroll to position [316, 0]
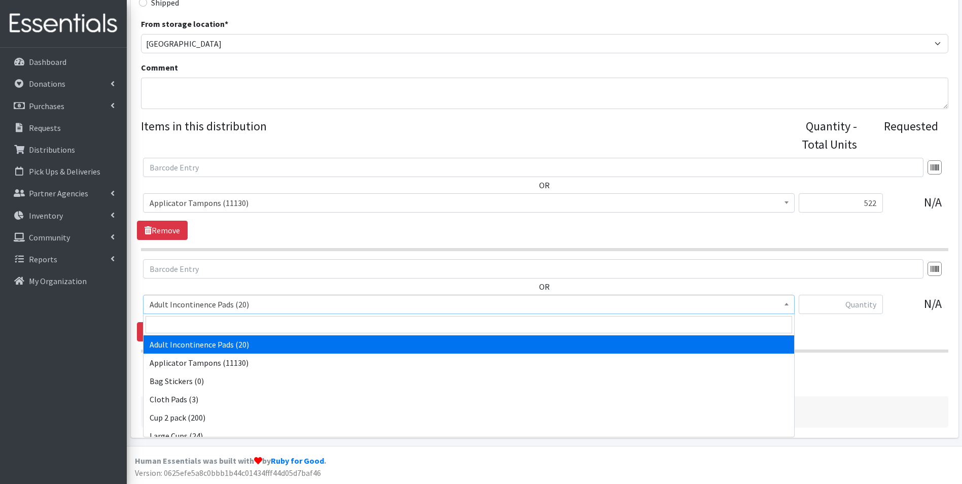
click at [241, 308] on span "Adult Incontinence Pads (20)" at bounding box center [469, 304] width 639 height 14
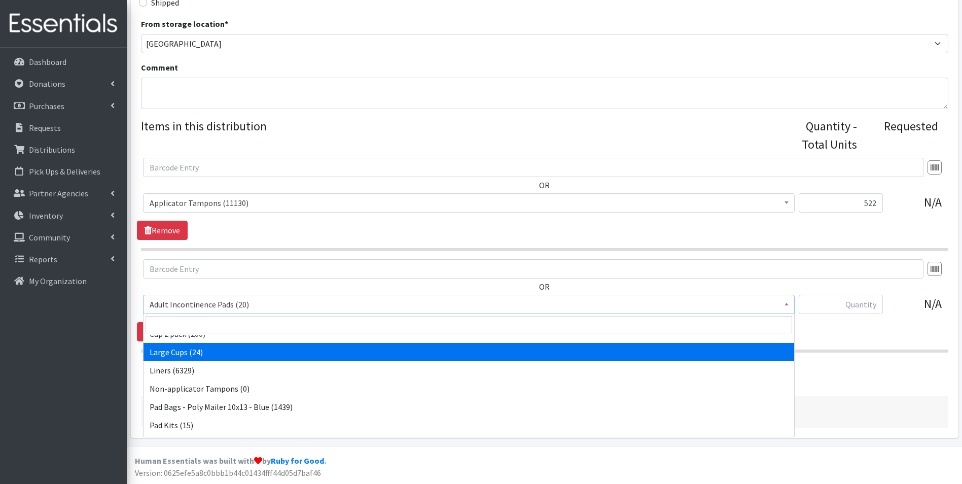
scroll to position [101, 0]
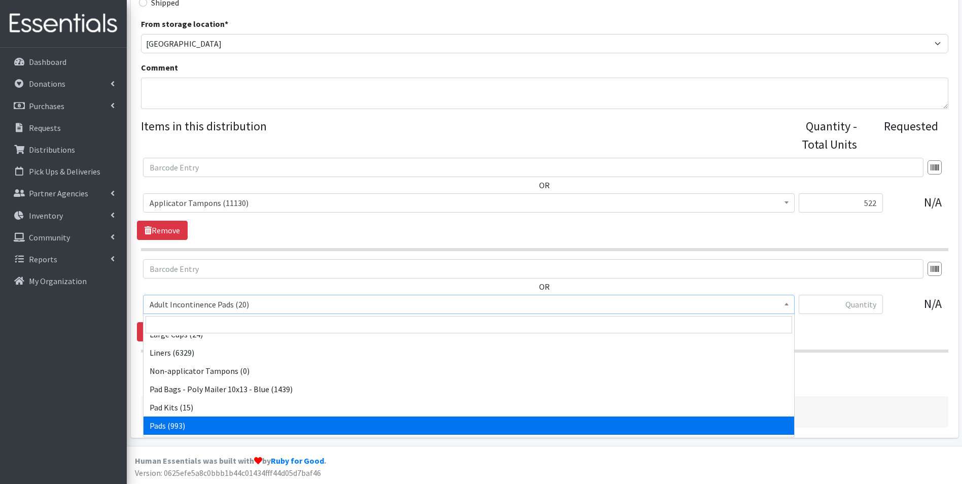
select select "12242"
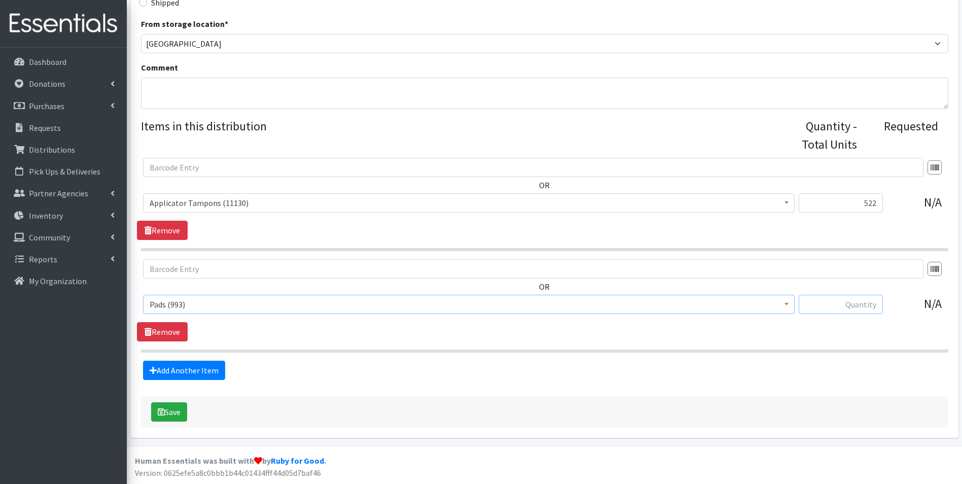
click at [842, 298] on input "text" at bounding box center [841, 304] width 84 height 19
type input "528"
click at [167, 413] on button "Save" at bounding box center [169, 411] width 36 height 19
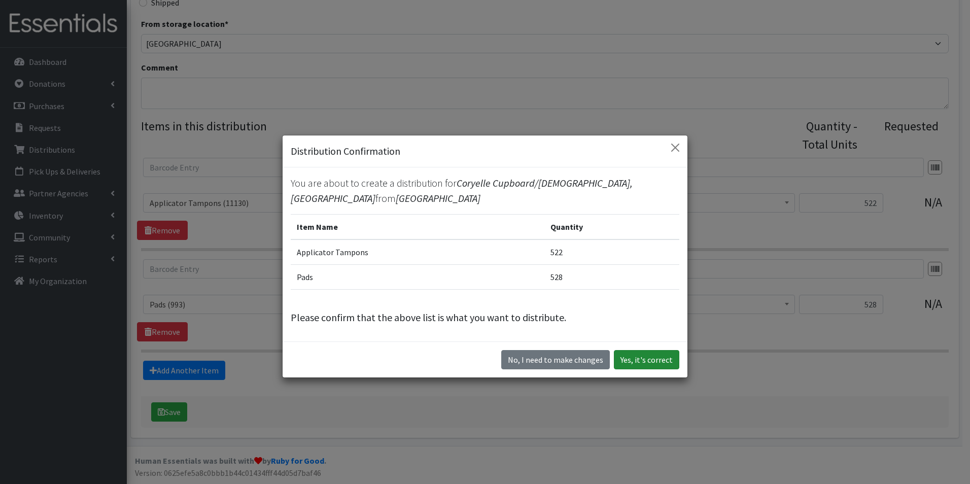
click at [642, 364] on button "Yes, it's correct" at bounding box center [646, 359] width 65 height 19
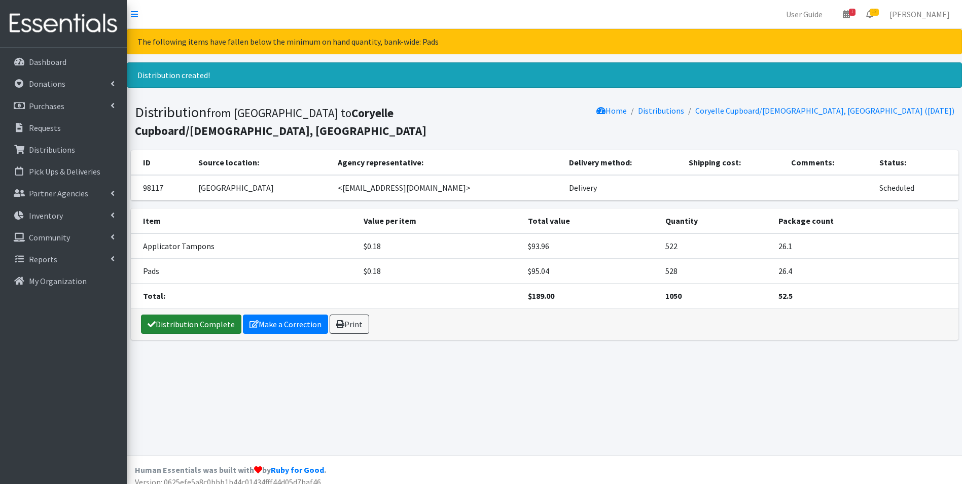
click at [211, 323] on link "Distribution Complete" at bounding box center [191, 323] width 100 height 19
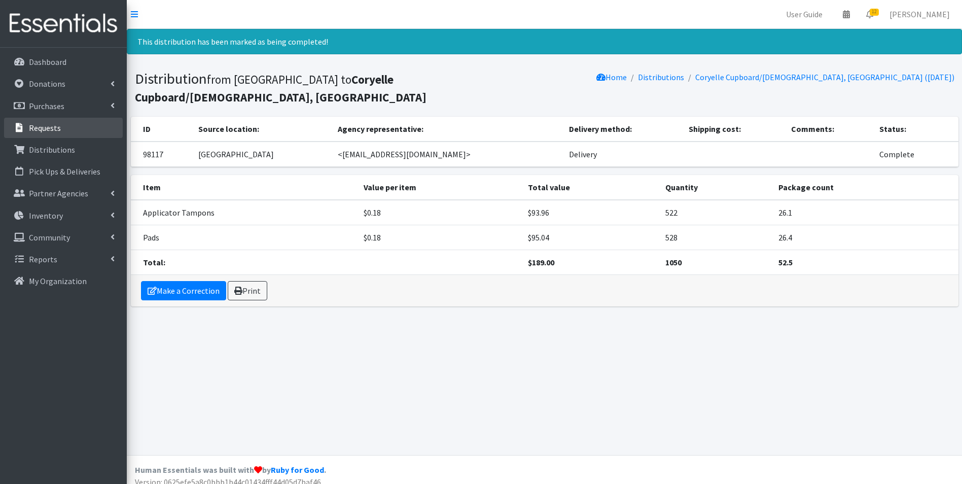
click at [30, 133] on link "Requests" at bounding box center [63, 128] width 119 height 20
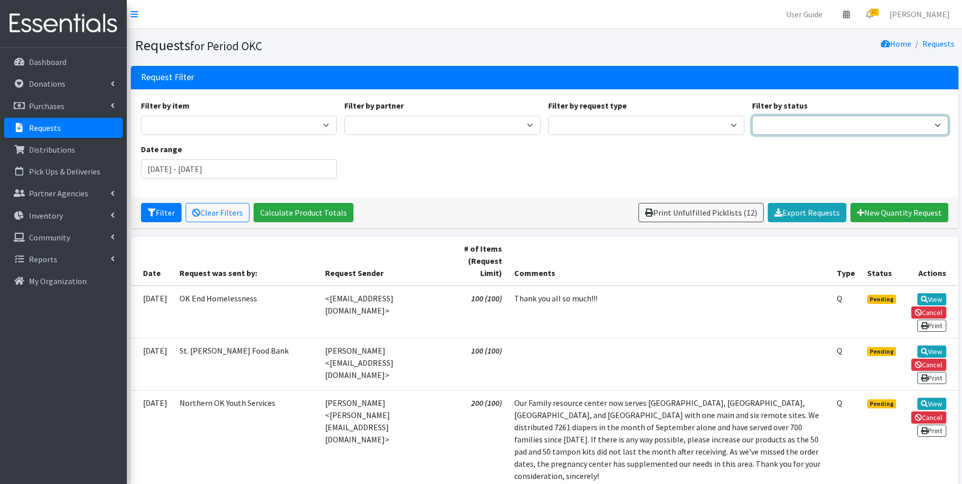
click at [804, 131] on select "Pending Started Fulfilled Discarded" at bounding box center [850, 125] width 196 height 19
select select "0"
click at [752, 116] on select "Pending Started Fulfilled Discarded" at bounding box center [850, 125] width 196 height 19
click at [169, 216] on button "Filter" at bounding box center [161, 212] width 41 height 19
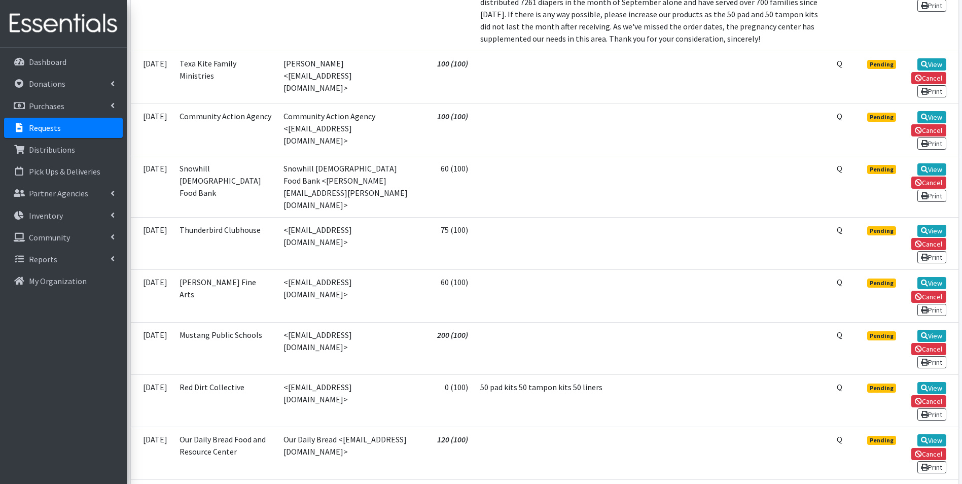
scroll to position [370, 0]
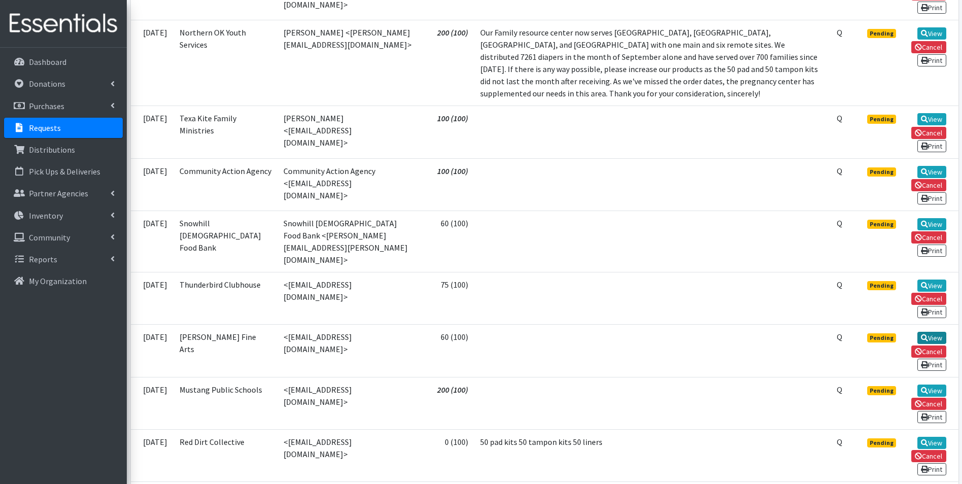
click at [934, 332] on link "View" at bounding box center [932, 338] width 29 height 12
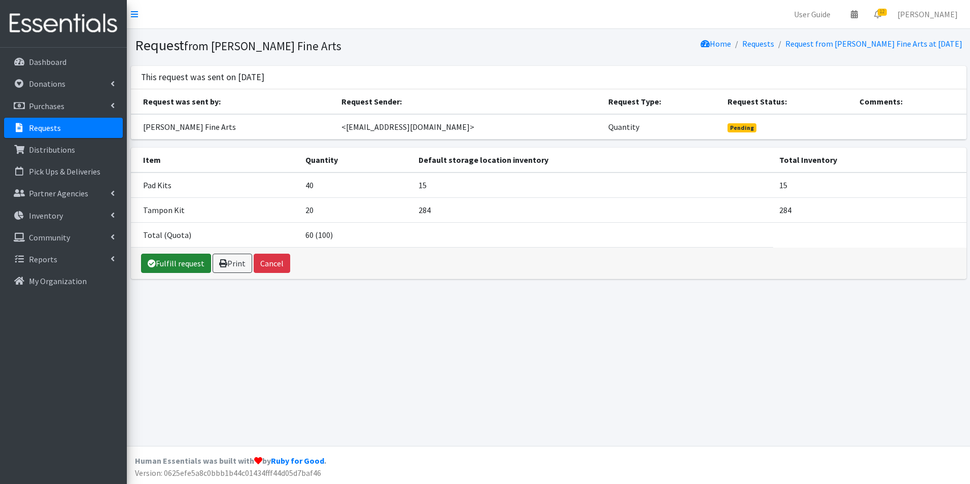
click at [177, 260] on link "Fulfill request" at bounding box center [176, 263] width 70 height 19
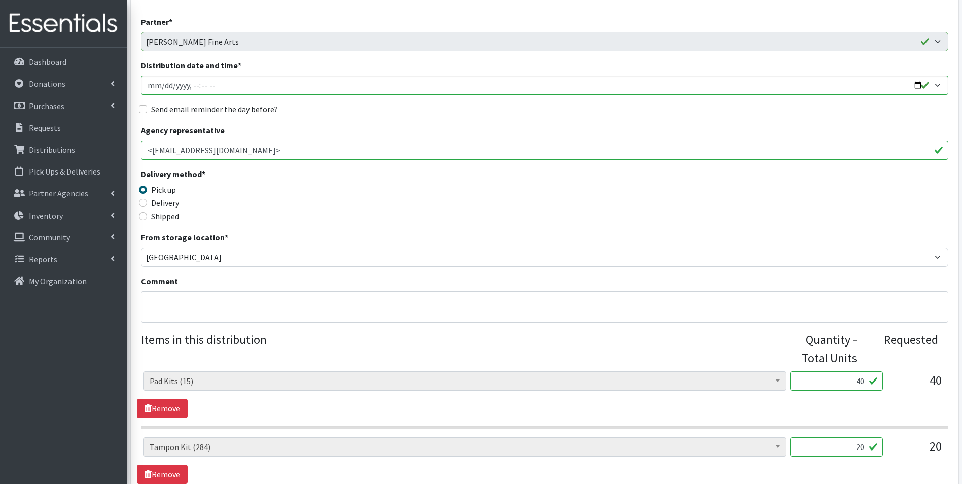
scroll to position [92, 0]
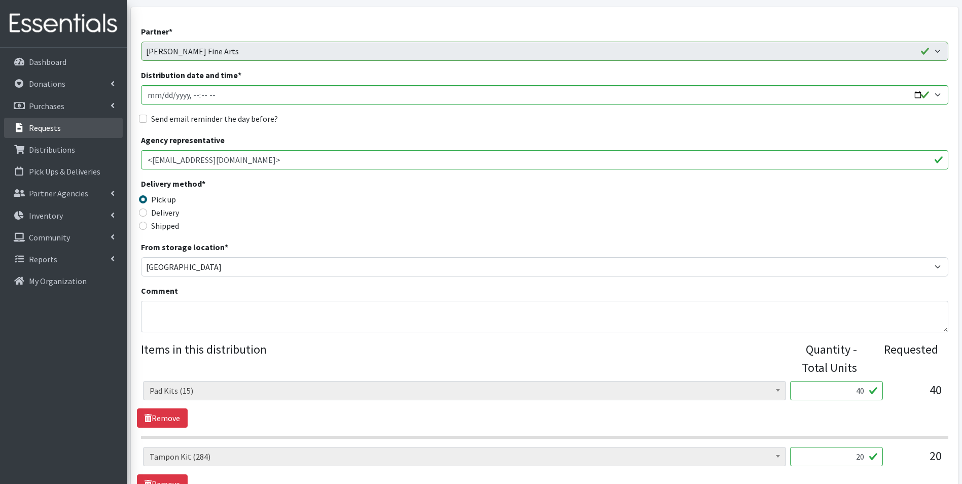
click at [57, 126] on p "Requests" at bounding box center [45, 128] width 32 height 10
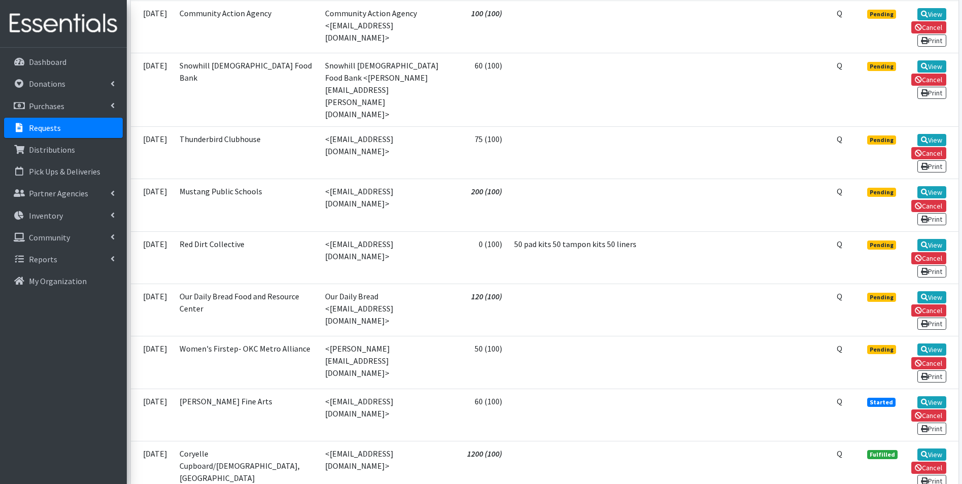
scroll to position [609, 0]
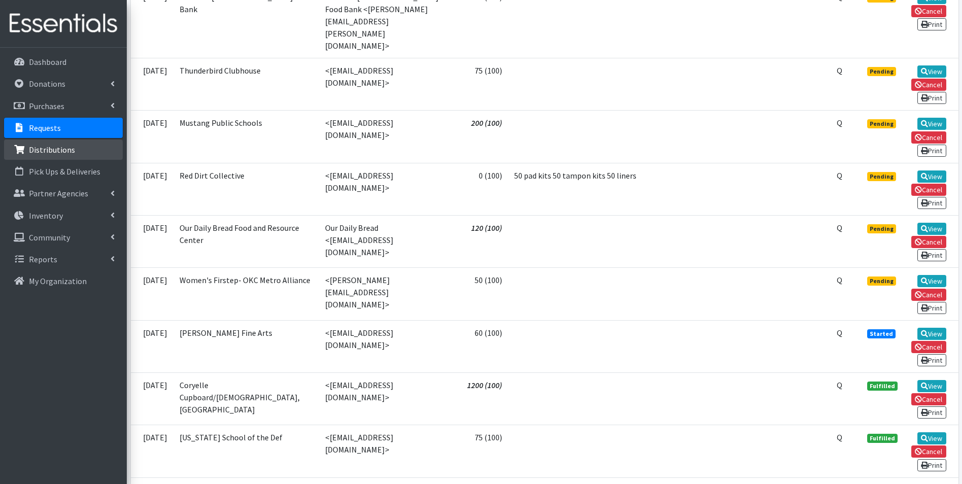
click at [54, 153] on p "Distributions" at bounding box center [52, 150] width 46 height 10
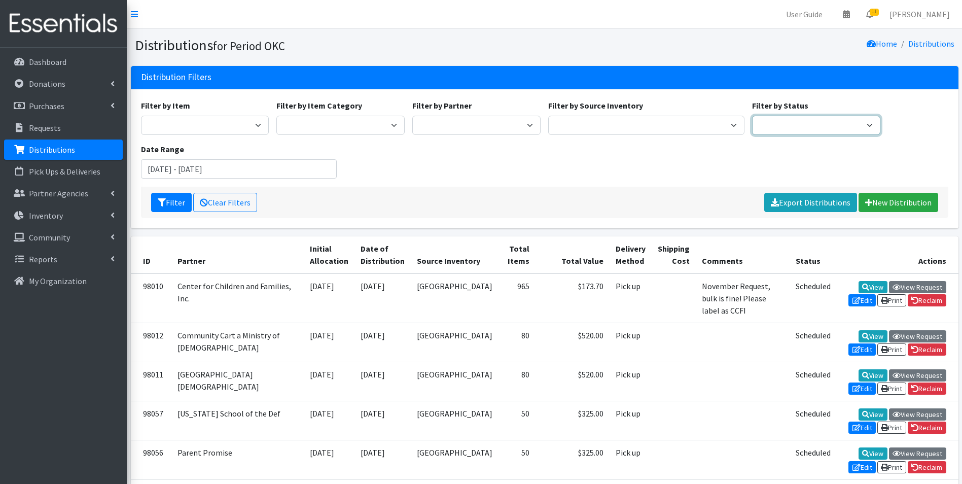
click at [795, 123] on select "Scheduled Complete" at bounding box center [816, 125] width 128 height 19
select select "5"
click at [752, 116] on select "Scheduled Complete" at bounding box center [816, 125] width 128 height 19
click at [171, 203] on button "Filter" at bounding box center [171, 202] width 41 height 19
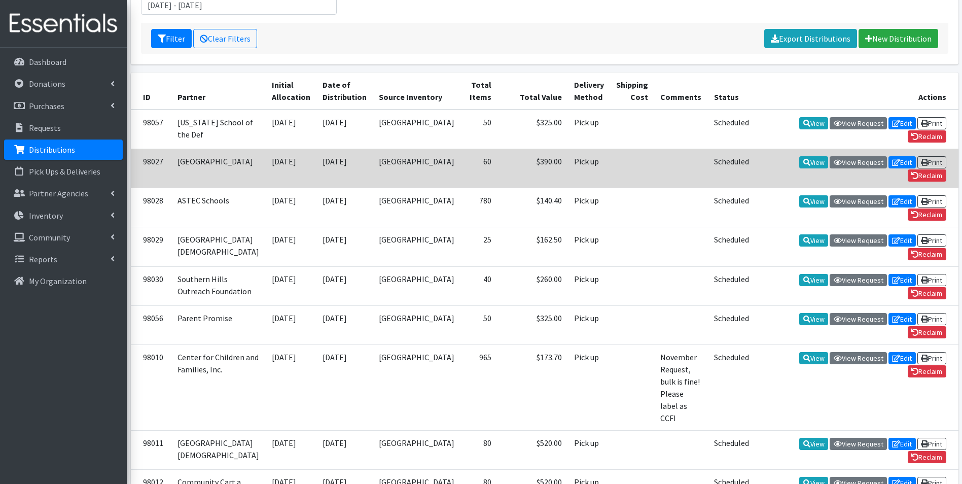
scroll to position [152, 0]
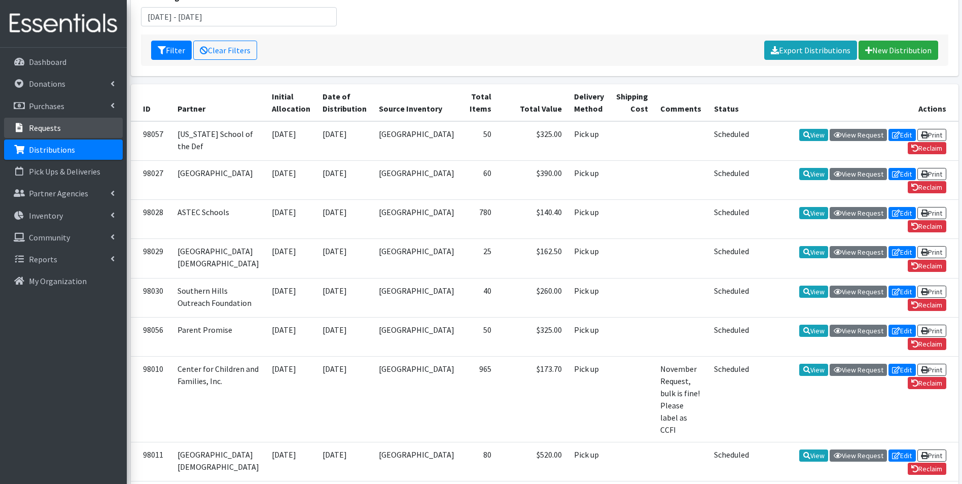
click at [52, 127] on p "Requests" at bounding box center [45, 128] width 32 height 10
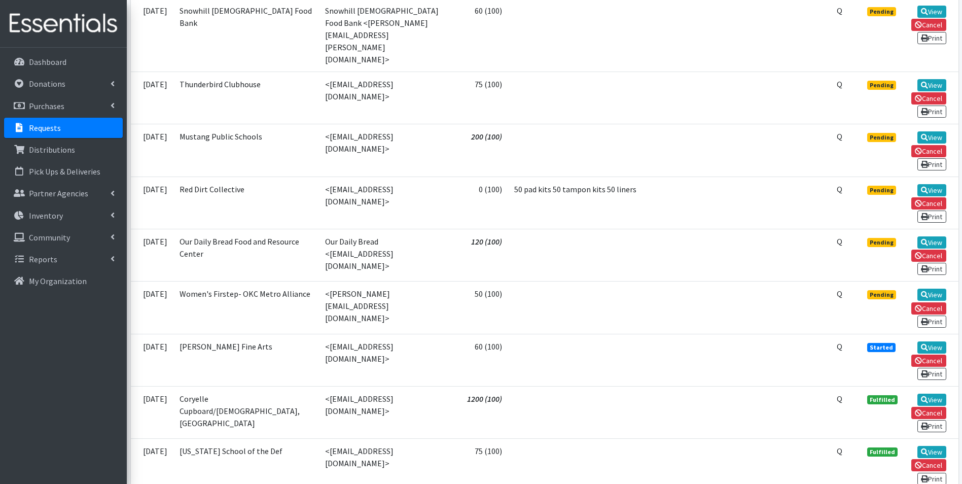
scroll to position [507, 0]
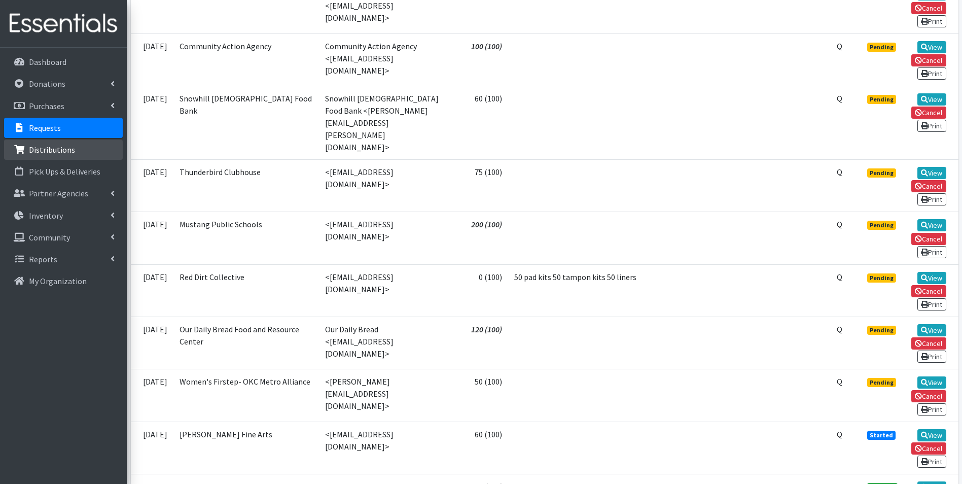
click at [65, 147] on p "Distributions" at bounding box center [52, 150] width 46 height 10
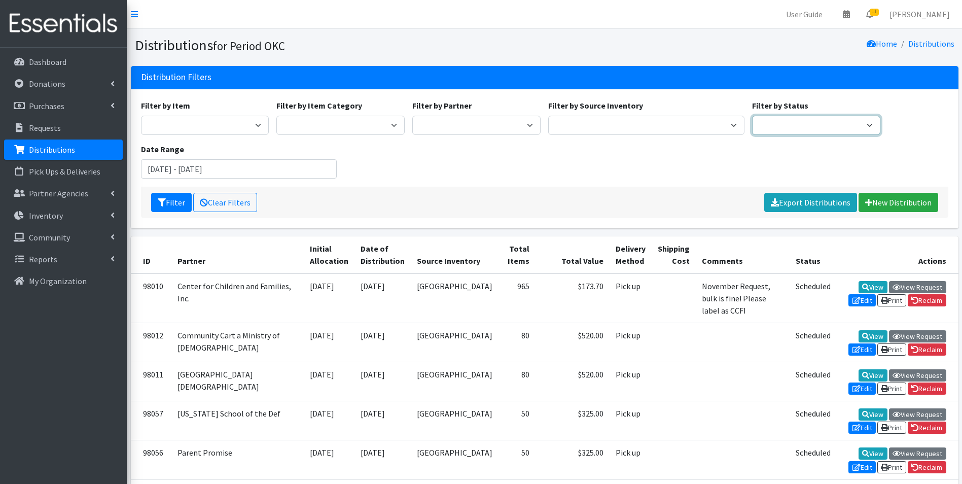
click at [757, 122] on select "Scheduled Complete" at bounding box center [816, 125] width 128 height 19
select select "5"
click at [752, 116] on select "Scheduled Complete" at bounding box center [816, 125] width 128 height 19
click at [170, 205] on button "Filter" at bounding box center [171, 202] width 41 height 19
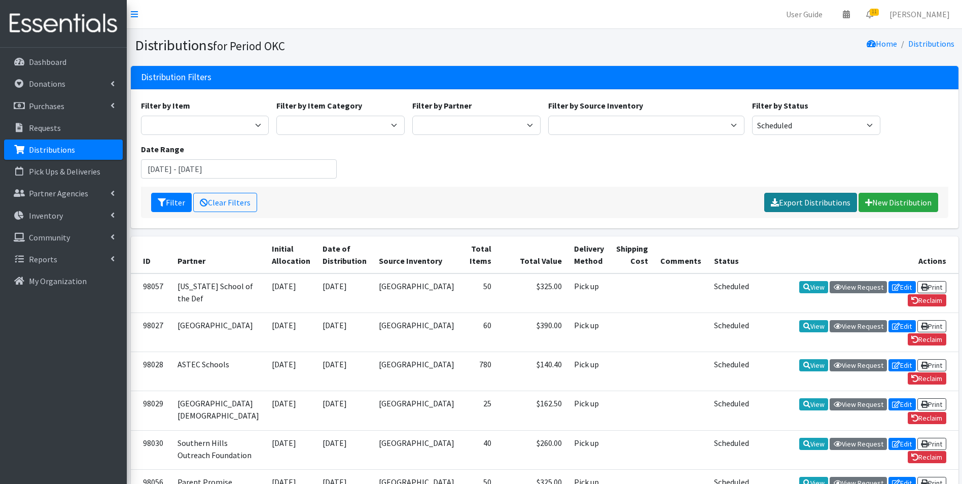
click at [824, 203] on link "Export Distributions" at bounding box center [810, 202] width 93 height 19
click at [65, 135] on link "Requests" at bounding box center [63, 128] width 119 height 20
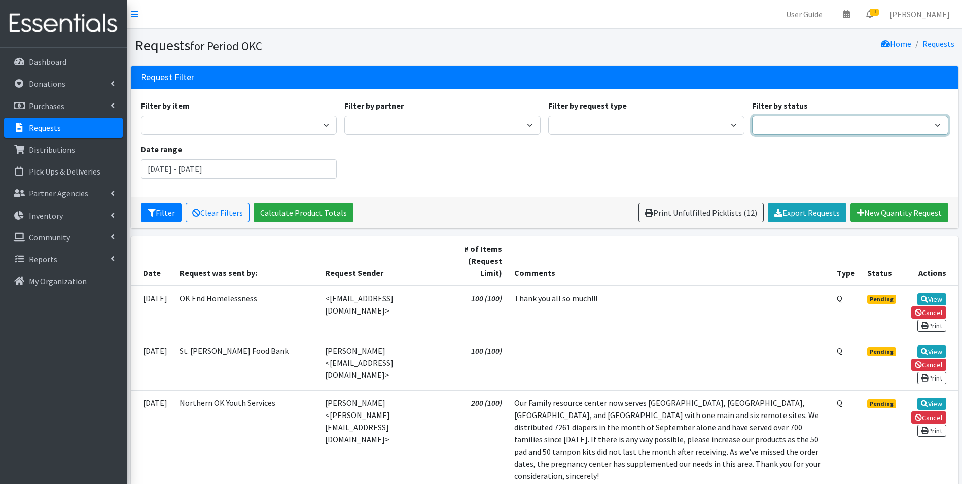
click at [806, 128] on select "Pending Started Fulfilled Discarded" at bounding box center [850, 125] width 196 height 19
select select "0"
click at [752, 116] on select "Pending Started Fulfilled Discarded" at bounding box center [850, 125] width 196 height 19
click at [148, 212] on icon "submit" at bounding box center [152, 212] width 8 height 8
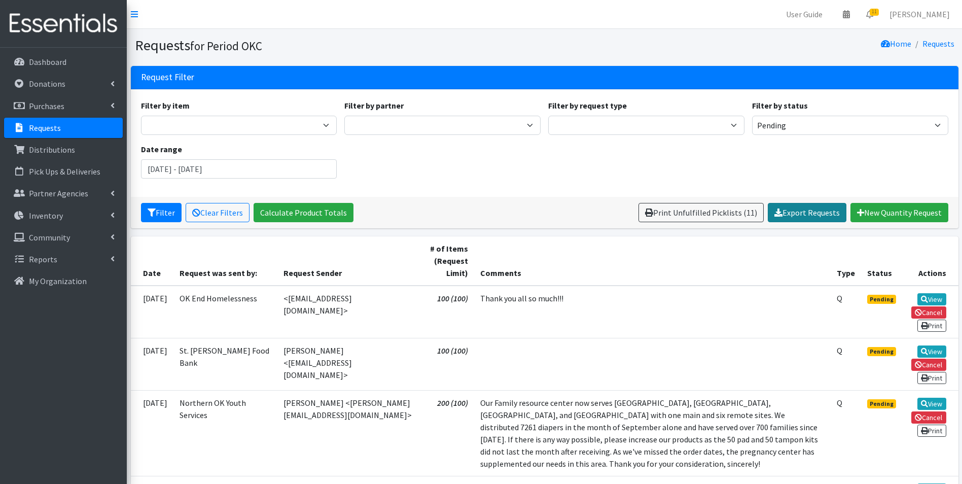
click at [808, 214] on link "Export Requests" at bounding box center [807, 212] width 79 height 19
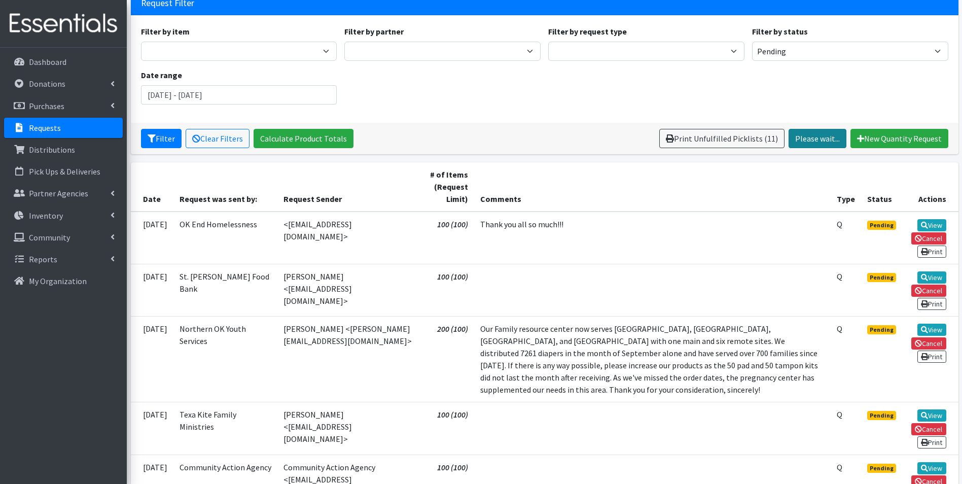
scroll to position [101, 0]
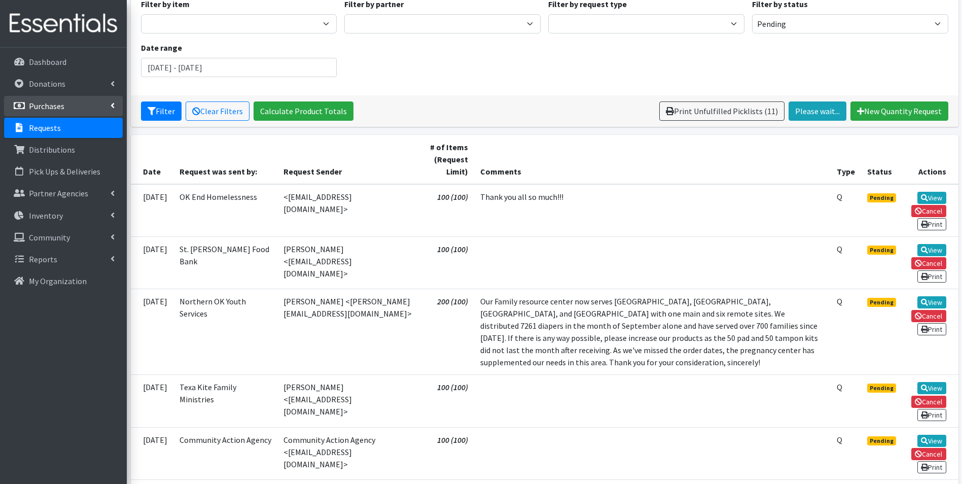
click at [52, 111] on link "Purchases" at bounding box center [63, 106] width 119 height 20
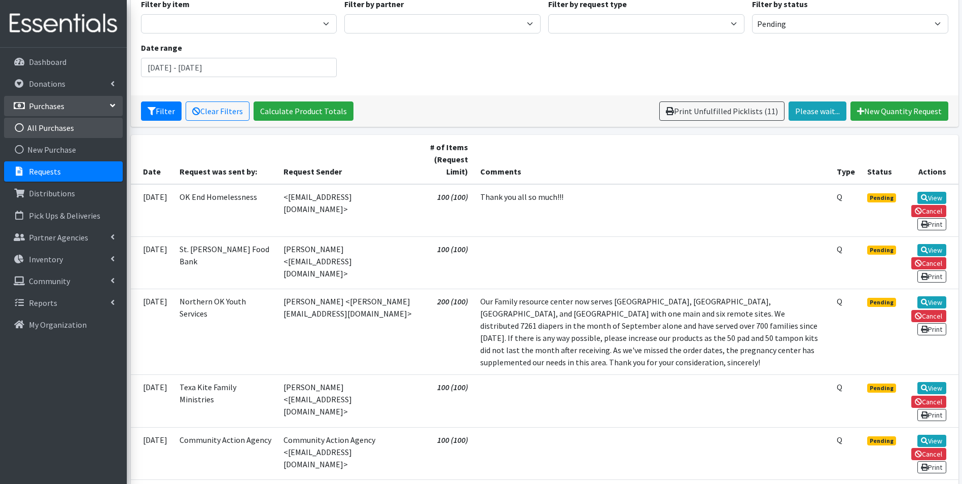
click at [57, 129] on link "All Purchases" at bounding box center [63, 128] width 119 height 20
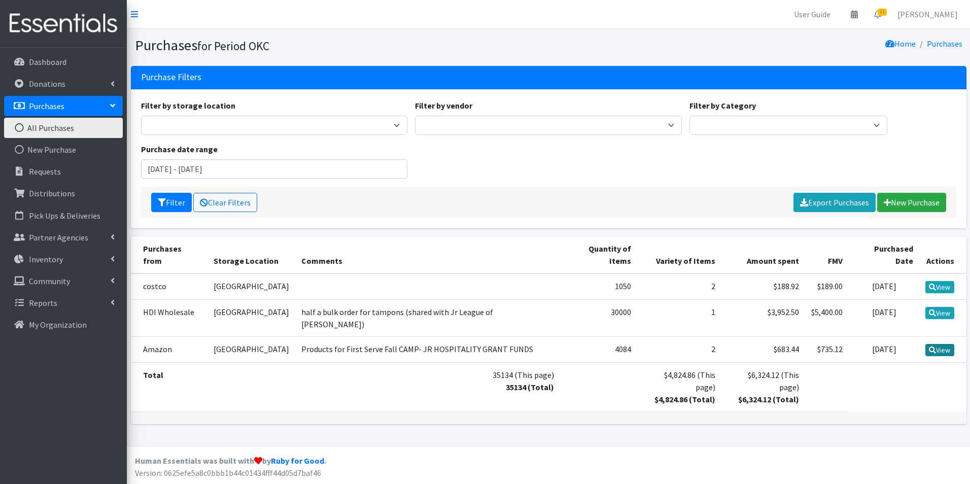
click at [932, 346] on icon at bounding box center [932, 349] width 7 height 7
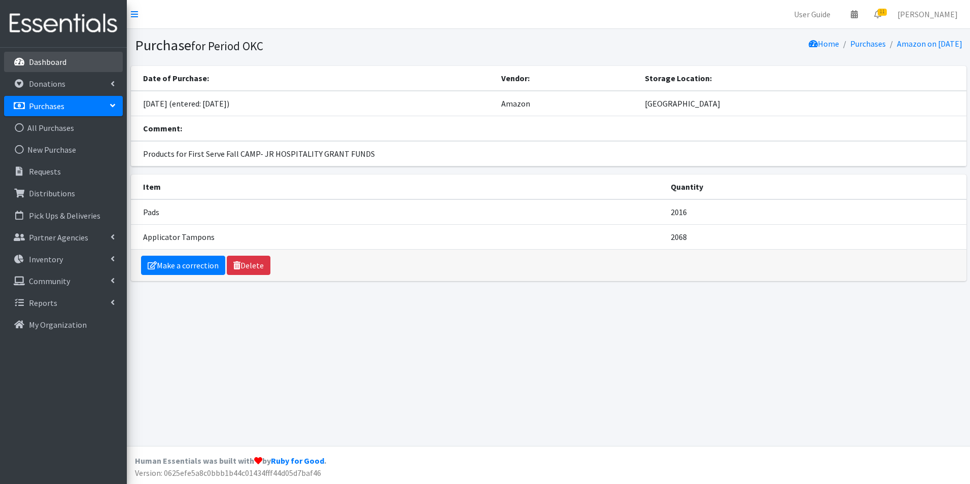
click at [49, 55] on link "Dashboard" at bounding box center [63, 62] width 119 height 20
